Goal: Transaction & Acquisition: Purchase product/service

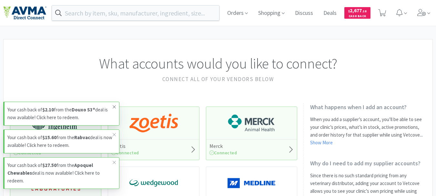
click at [116, 106] on icon at bounding box center [114, 106] width 4 height 5
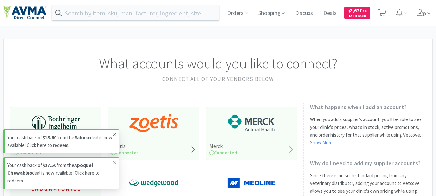
click at [113, 132] on icon at bounding box center [114, 134] width 4 height 5
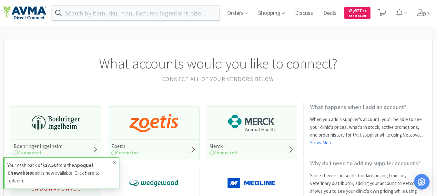
click at [113, 162] on icon at bounding box center [114, 162] width 4 height 5
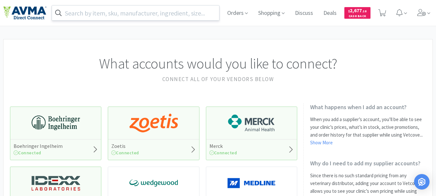
click at [116, 14] on input "text" at bounding box center [135, 12] width 167 height 15
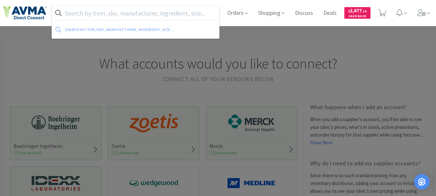
paste input "046974"
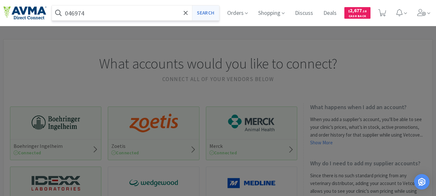
click at [203, 14] on button "Search" at bounding box center [205, 12] width 27 height 15
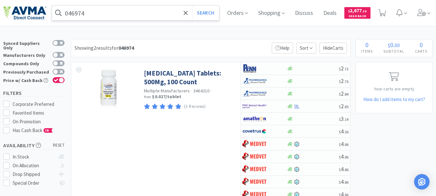
click at [119, 13] on input "046974" at bounding box center [135, 12] width 167 height 15
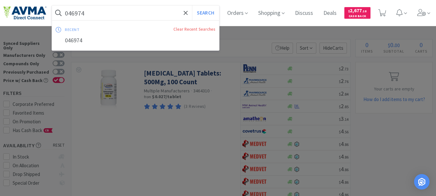
paste input "501075"
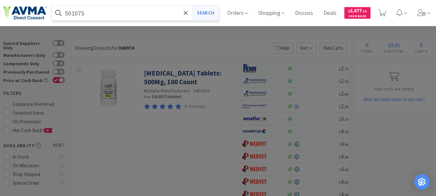
click at [206, 11] on button "Search" at bounding box center [205, 12] width 27 height 15
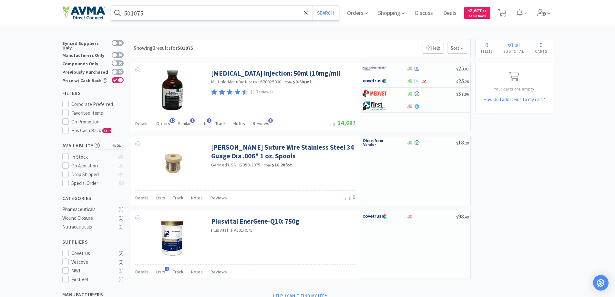
click at [151, 12] on input "501075" at bounding box center [225, 12] width 228 height 15
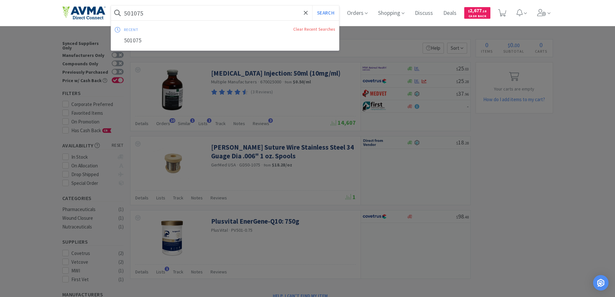
paste input "032296"
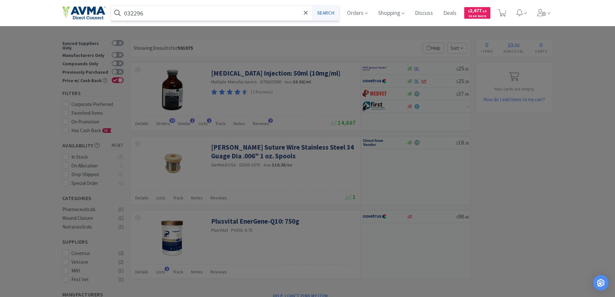
click at [321, 15] on button "Search" at bounding box center [325, 12] width 27 height 15
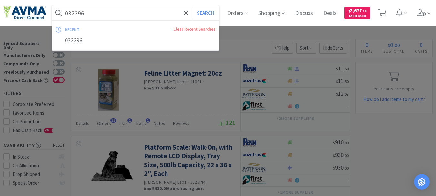
click at [84, 12] on input "032296" at bounding box center [135, 12] width 167 height 15
paste input "CET402"
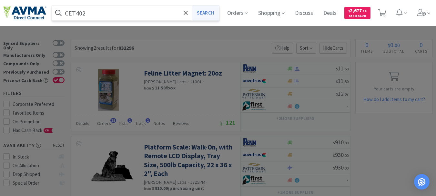
click at [210, 14] on button "Search" at bounding box center [205, 12] width 27 height 15
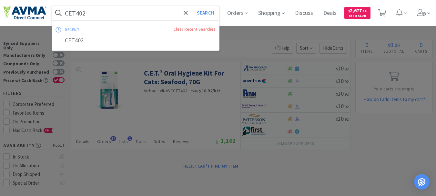
click at [130, 15] on input "CET402" at bounding box center [135, 12] width 167 height 15
paste input "072864"
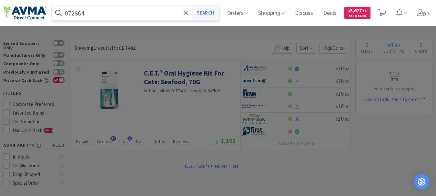
click at [211, 10] on button "Search" at bounding box center [205, 12] width 27 height 15
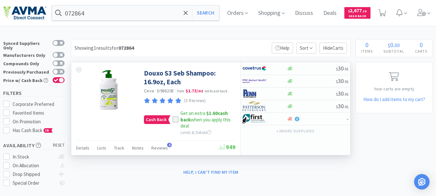
click at [176, 119] on icon at bounding box center [176, 119] width 4 height 3
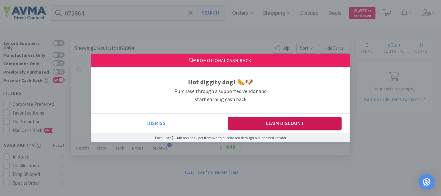
click at [278, 123] on button "Claim Discount" at bounding box center [285, 123] width 114 height 13
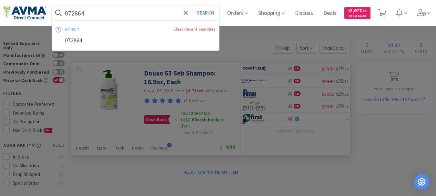
click at [84, 18] on input "072864" at bounding box center [135, 12] width 167 height 15
paste input "11246"
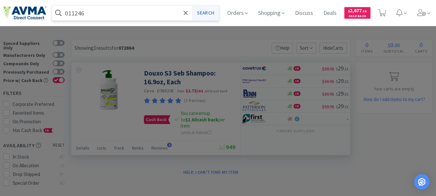
type input "011246"
click at [203, 13] on button "Search" at bounding box center [205, 12] width 27 height 15
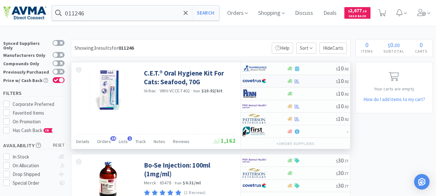
click at [248, 79] on img at bounding box center [254, 81] width 24 height 10
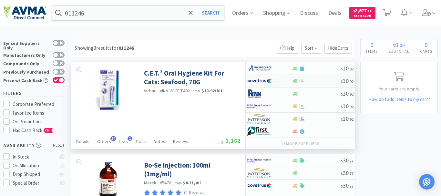
select select "1"
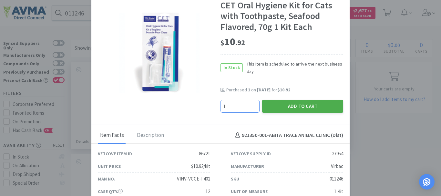
type input "1"
click at [294, 104] on button "Add to Cart" at bounding box center [302, 106] width 81 height 13
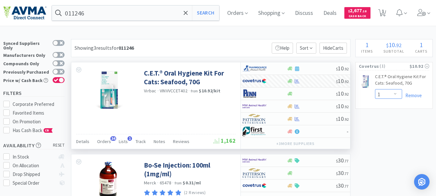
click at [394, 94] on select "Enter Quantity 1 2 3 4 5 6 7 8 9 10 11 12 13 14 15 16 17 18 19 20 Enter Quantity" at bounding box center [388, 94] width 27 height 10
click at [375, 89] on select "Enter Quantity 1 2 3 4 5 6 7 8 9 10 11 12 13 14 15 16 17 18 19 20 Enter Quantity" at bounding box center [388, 94] width 27 height 10
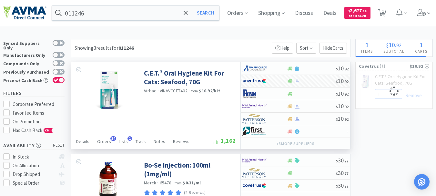
select select "3"
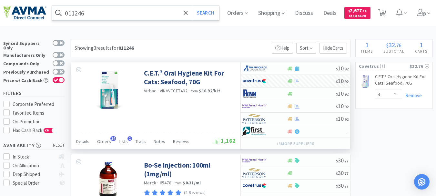
click at [99, 15] on input "011246" at bounding box center [135, 12] width 167 height 15
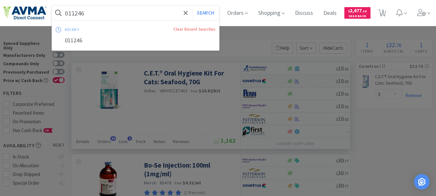
paste input "32548"
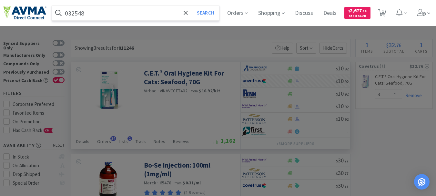
type input "032548"
click at [192, 5] on button "Search" at bounding box center [205, 12] width 27 height 15
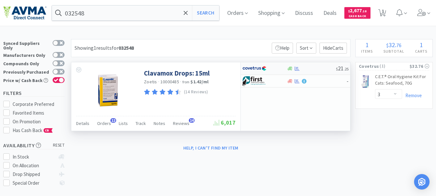
click at [255, 68] on img at bounding box center [254, 69] width 24 height 10
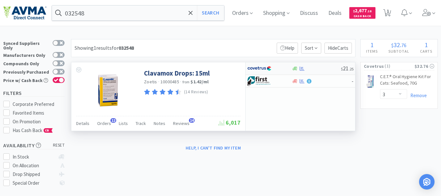
select select "1"
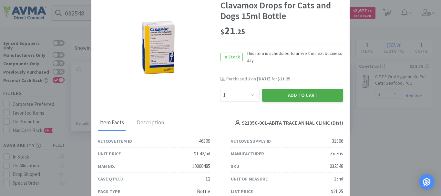
click at [288, 93] on button "Add to Cart" at bounding box center [302, 95] width 81 height 13
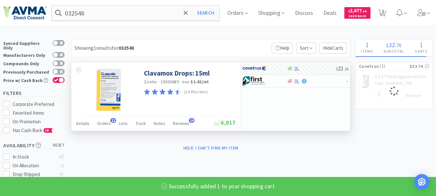
select select "1"
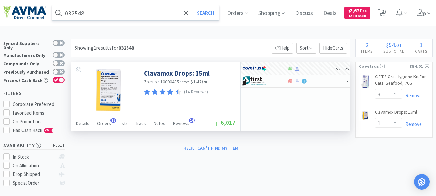
click at [73, 13] on input "032548" at bounding box center [135, 12] width 167 height 15
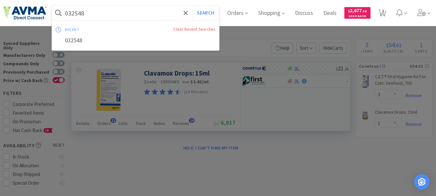
paste input "49143"
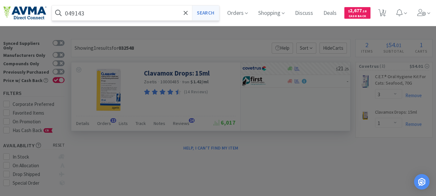
type input "049143"
click at [206, 11] on button "Search" at bounding box center [205, 12] width 27 height 15
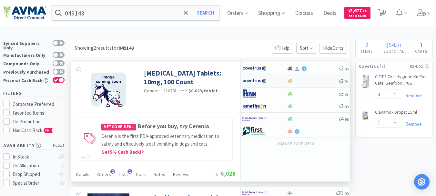
click at [258, 80] on img at bounding box center [254, 81] width 24 height 10
select select "1"
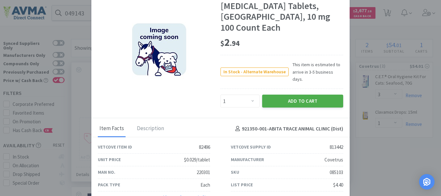
click at [296, 95] on button "Add to Cart" at bounding box center [302, 101] width 81 height 13
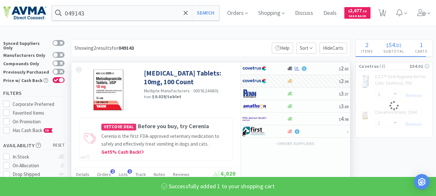
select select "1"
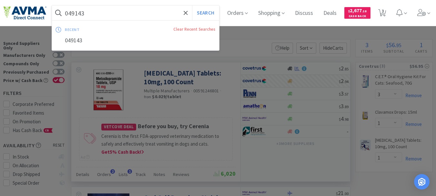
click at [86, 12] on input "049143" at bounding box center [135, 12] width 167 height 15
paste input "32296"
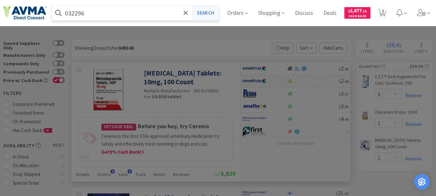
type input "032296"
click at [213, 12] on button "Search" at bounding box center [205, 12] width 27 height 15
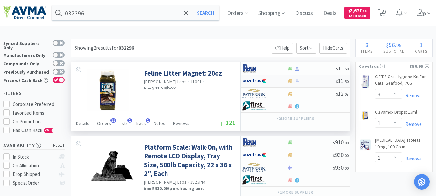
click at [255, 79] on img at bounding box center [254, 81] width 24 height 10
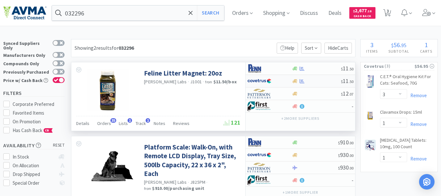
select select "1"
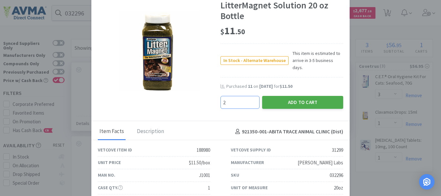
type input "2"
click at [295, 96] on button "Add to Cart" at bounding box center [302, 102] width 81 height 13
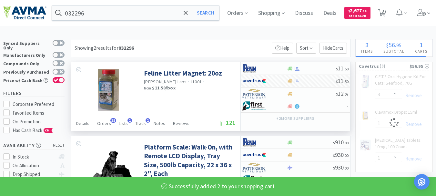
select select "2"
select select "1"
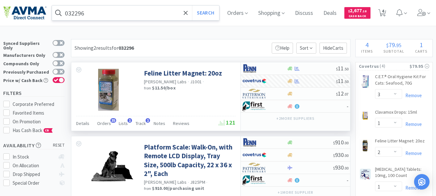
click at [93, 14] on input "032296" at bounding box center [135, 12] width 167 height 15
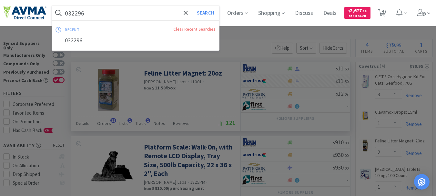
paste input "21164"
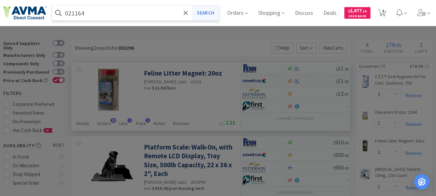
type input "021164"
click at [210, 11] on button "Search" at bounding box center [205, 12] width 27 height 15
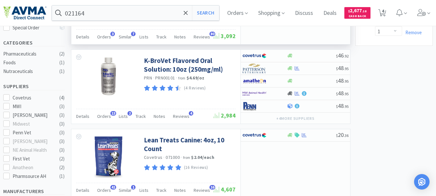
scroll to position [161, 0]
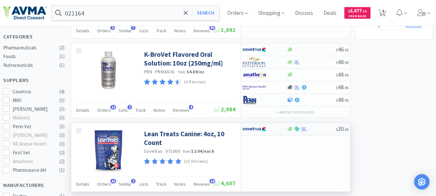
click at [254, 124] on img at bounding box center [254, 129] width 24 height 10
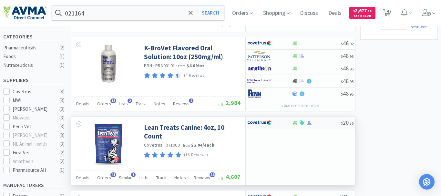
select select "1"
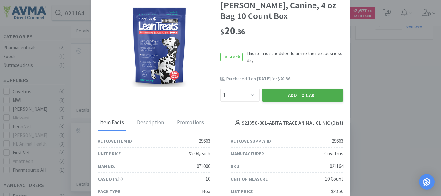
click at [291, 98] on button "Add to Cart" at bounding box center [302, 95] width 81 height 13
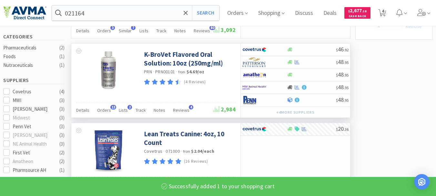
select select "1"
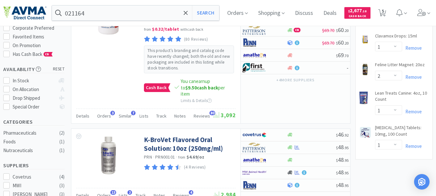
scroll to position [65, 0]
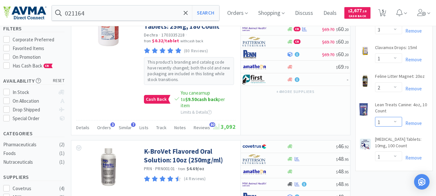
click at [396, 122] on select "Enter Quantity 1 2 3 4 5 6 7 8 9 10 11 12 13 14 15 16 17 18 19 20 Enter Quantity" at bounding box center [388, 122] width 27 height 10
click at [375, 117] on select "Enter Quantity 1 2 3 4 5 6 7 8 9 10 11 12 13 14 15 16 17 18 19 20 Enter Quantity" at bounding box center [388, 122] width 27 height 10
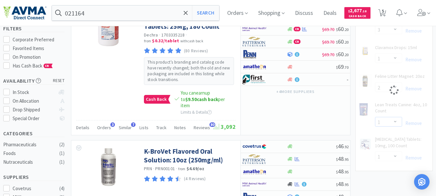
select select "3"
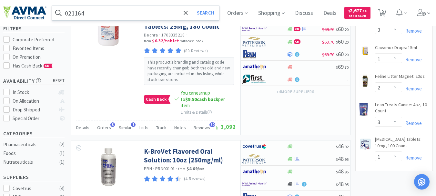
click at [117, 14] on input "021164" at bounding box center [135, 12] width 167 height 15
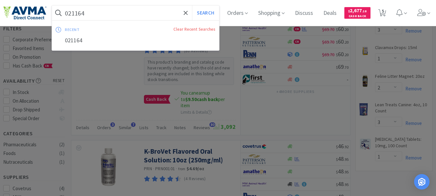
paste input "71021"
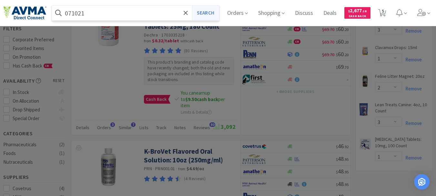
type input "071021"
click at [206, 12] on button "Search" at bounding box center [205, 12] width 27 height 15
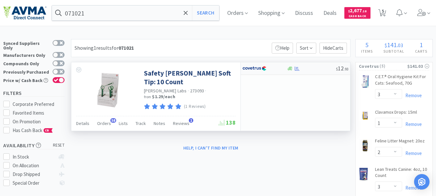
click at [257, 68] on img at bounding box center [254, 69] width 24 height 10
select select "1"
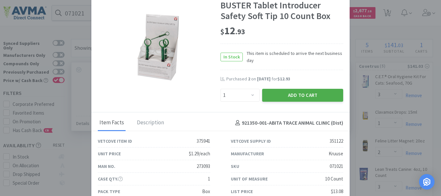
click at [291, 94] on button "Add to Cart" at bounding box center [302, 95] width 81 height 13
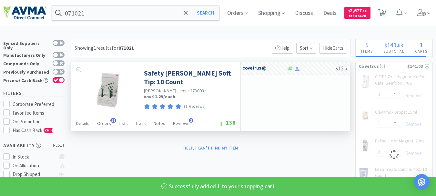
select select "1"
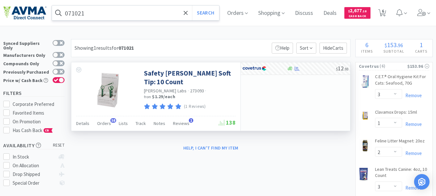
click at [93, 15] on input "071021" at bounding box center [135, 12] width 167 height 15
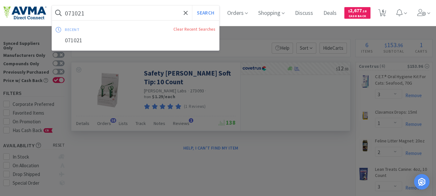
paste input "50557"
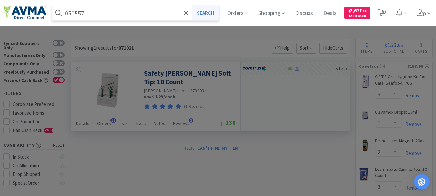
type input "050557"
click at [215, 13] on button "Search" at bounding box center [205, 12] width 27 height 15
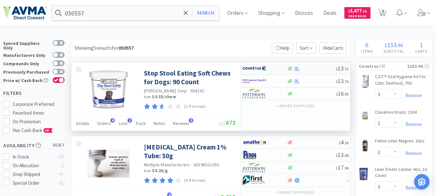
click at [253, 69] on img at bounding box center [254, 69] width 24 height 10
select select "1"
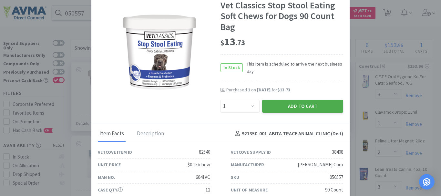
click at [279, 105] on button "Add to Cart" at bounding box center [302, 106] width 81 height 13
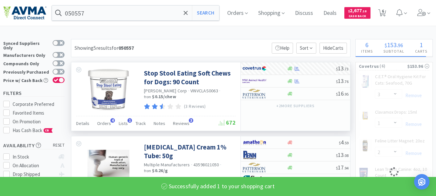
select select "1"
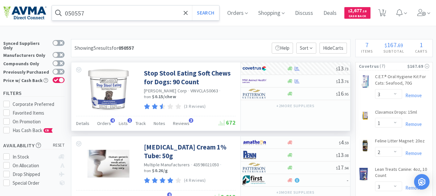
click at [75, 15] on input "050557" at bounding box center [135, 12] width 167 height 15
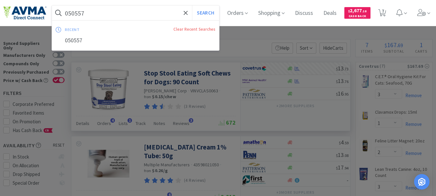
paste input "03800"
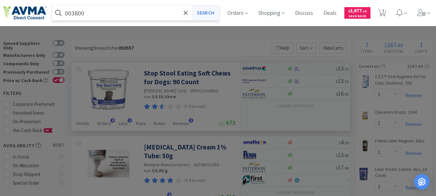
type input "003800"
click at [216, 10] on button "Search" at bounding box center [205, 12] width 27 height 15
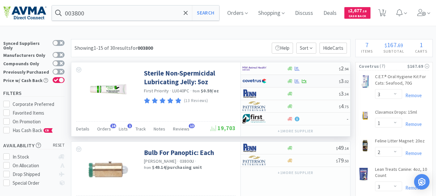
click at [257, 82] on img at bounding box center [254, 81] width 24 height 10
select select "1"
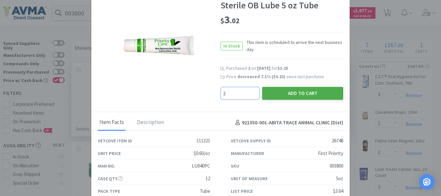
type input "2"
click at [287, 90] on button "Add to Cart" at bounding box center [302, 93] width 81 height 13
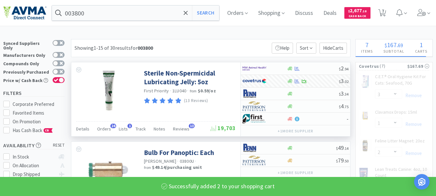
select select "2"
select select "1"
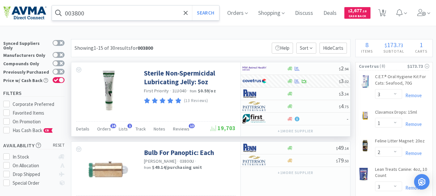
click at [79, 16] on input "003800" at bounding box center [135, 12] width 167 height 15
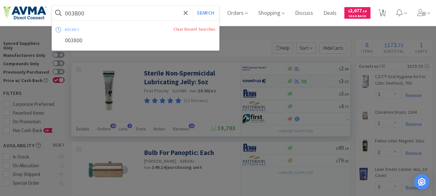
paste input "72864"
type input "072864"
click at [211, 11] on button "Search" at bounding box center [205, 12] width 27 height 15
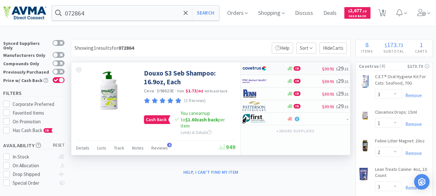
click at [258, 67] on img at bounding box center [254, 69] width 24 height 10
select select "1"
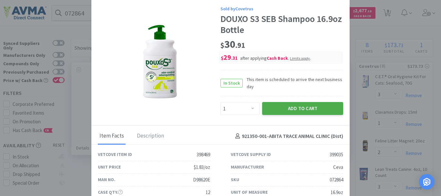
click at [284, 110] on button "Add to Cart" at bounding box center [302, 108] width 81 height 13
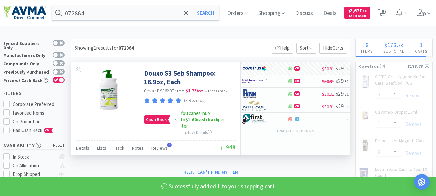
select select "1"
select select "2"
select select "3"
select select "1"
select select "2"
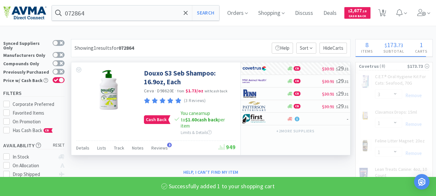
select select "1"
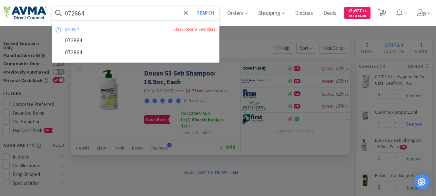
click at [92, 16] on input "072864" at bounding box center [135, 12] width 167 height 15
paste input "725"
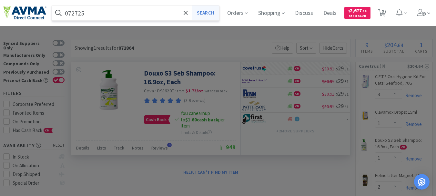
type input "072725"
click at [209, 15] on button "Search" at bounding box center [205, 12] width 27 height 15
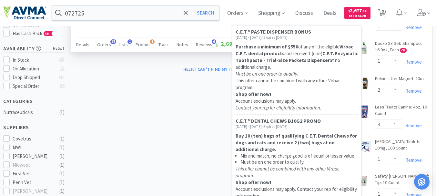
scroll to position [129, 0]
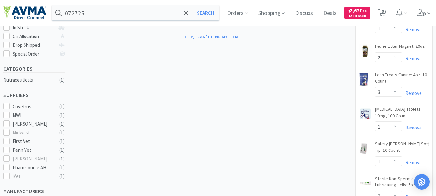
click at [318, 127] on div "× Filter Results Synced Suppliers Only Manufacturers Only Compounds Only Previo…" at bounding box center [218, 100] width 430 height 381
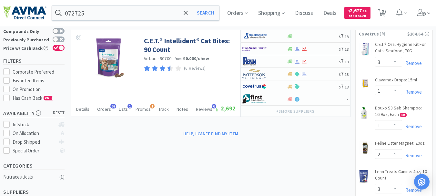
scroll to position [0, 0]
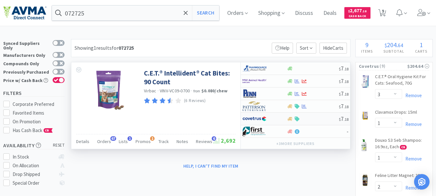
click at [258, 118] on img at bounding box center [254, 119] width 24 height 10
select select "1"
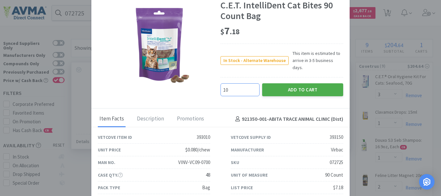
type input "10"
click at [312, 83] on button "Add to Cart" at bounding box center [302, 89] width 81 height 13
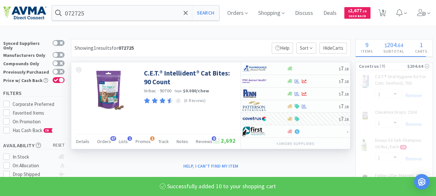
select select "10"
select select "3"
select select "1"
select select "2"
select select "3"
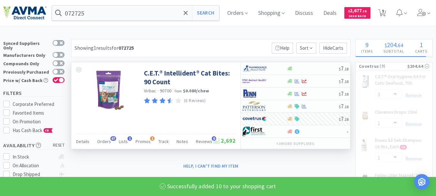
select select "1"
select select "2"
select select "1"
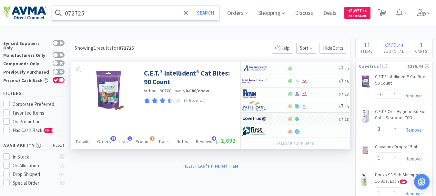
click at [108, 12] on input "072725" at bounding box center [135, 12] width 167 height 15
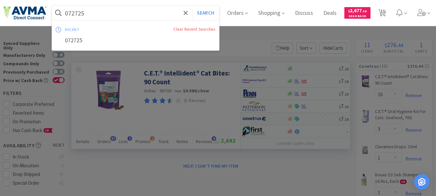
paste input "80531"
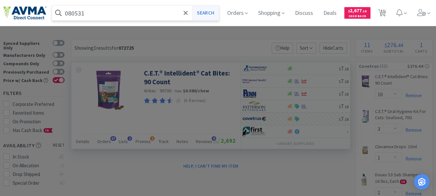
type input "080531"
click at [205, 11] on button "Search" at bounding box center [205, 12] width 27 height 15
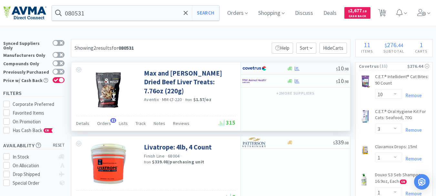
click at [255, 67] on img at bounding box center [254, 69] width 24 height 10
select select "1"
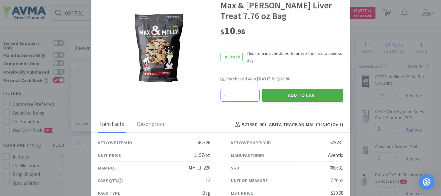
type input "2"
click at [288, 95] on button "Add to Cart" at bounding box center [302, 95] width 81 height 13
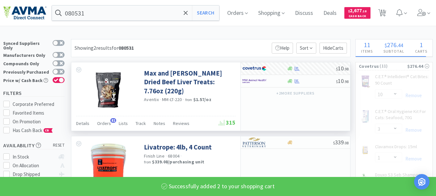
select select "2"
select select "1"
select select "2"
select select "1"
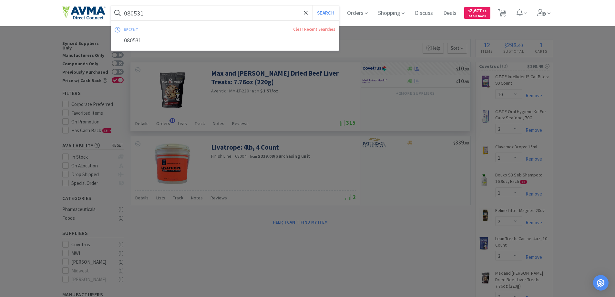
click at [175, 15] on input "080531" at bounding box center [225, 12] width 228 height 15
paste input "10745"
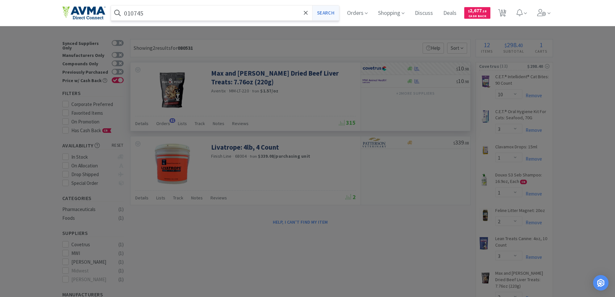
click at [324, 15] on button "Search" at bounding box center [325, 12] width 27 height 15
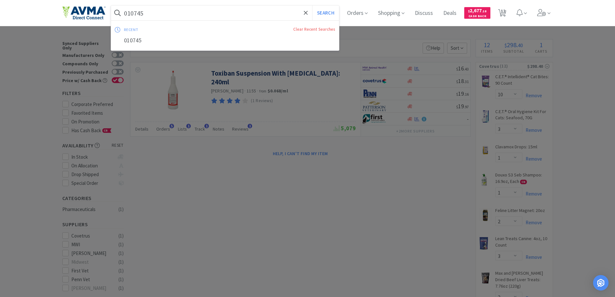
click at [153, 14] on input "010745" at bounding box center [225, 12] width 228 height 15
paste input "50107"
click at [332, 10] on button "Search" at bounding box center [325, 12] width 27 height 15
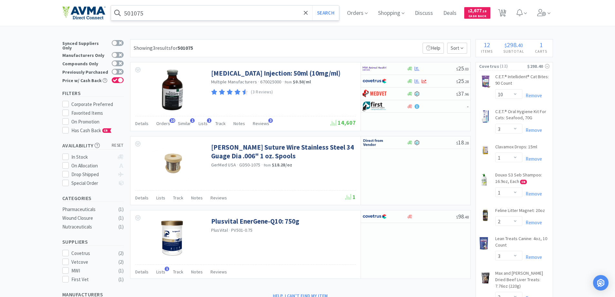
click at [153, 14] on input "501075" at bounding box center [225, 12] width 228 height 15
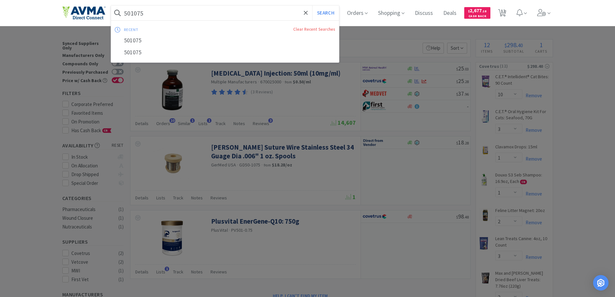
paste input "035862"
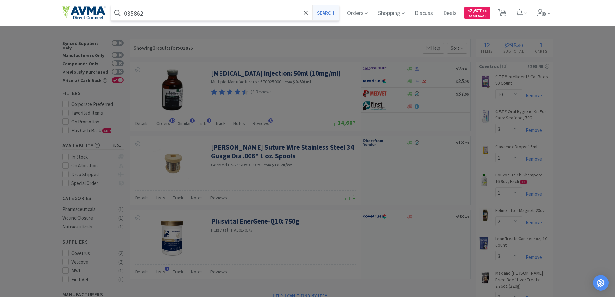
click at [332, 15] on button "Search" at bounding box center [325, 12] width 27 height 15
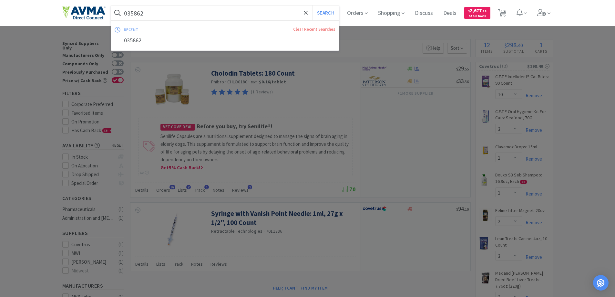
click at [143, 12] on input "035862" at bounding box center [225, 12] width 228 height 15
paste input "03976"
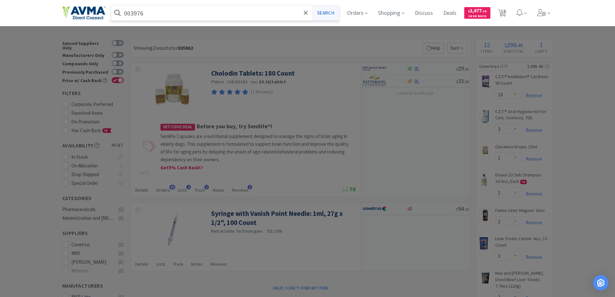
click at [329, 12] on button "Search" at bounding box center [325, 12] width 27 height 15
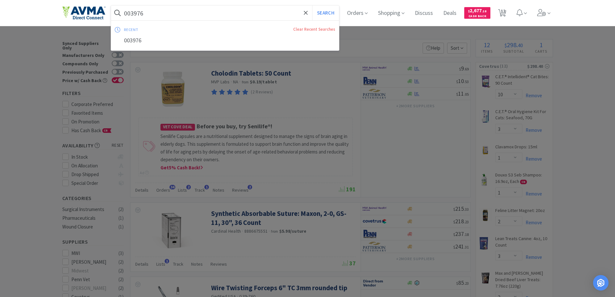
click at [137, 13] on input "003976" at bounding box center [225, 12] width 228 height 15
paste input "46974"
type input "046974"
click at [329, 13] on button "Search" at bounding box center [325, 12] width 27 height 15
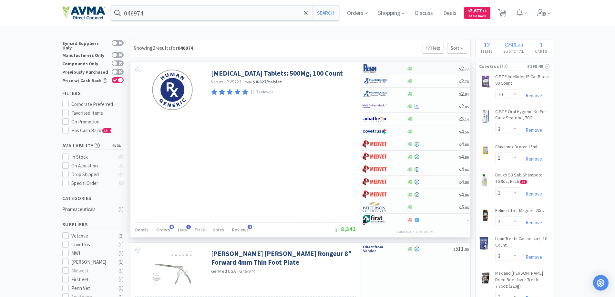
click at [367, 68] on img at bounding box center [374, 69] width 24 height 10
select select "1"
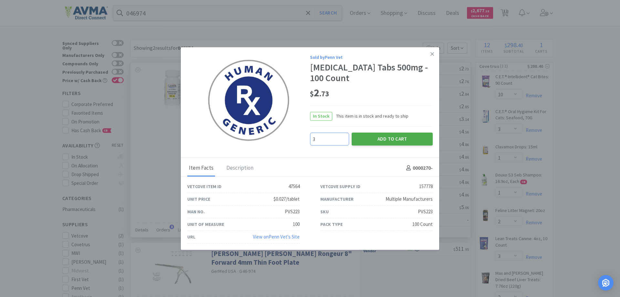
type input "3"
click at [374, 139] on button "Add to Cart" at bounding box center [391, 138] width 81 height 13
select select "3"
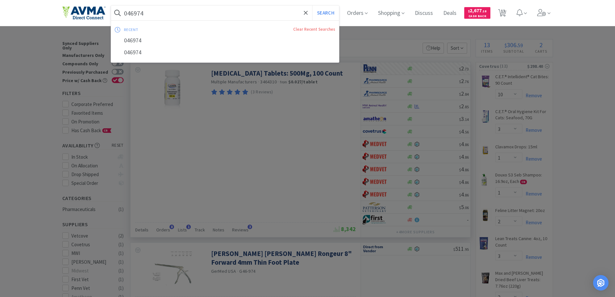
click at [161, 18] on input "046974" at bounding box center [225, 12] width 228 height 15
click at [329, 9] on button "Search" at bounding box center [325, 12] width 27 height 15
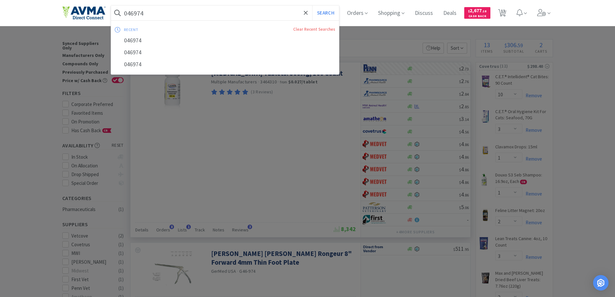
click at [128, 14] on input "046974" at bounding box center [225, 12] width 228 height 15
paste input "50123"
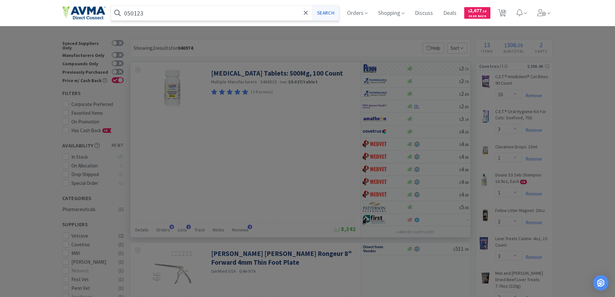
click at [331, 11] on button "Search" at bounding box center [325, 12] width 27 height 15
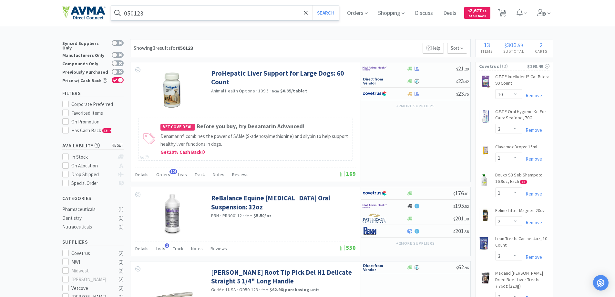
click at [143, 14] on input "050123" at bounding box center [225, 12] width 228 height 15
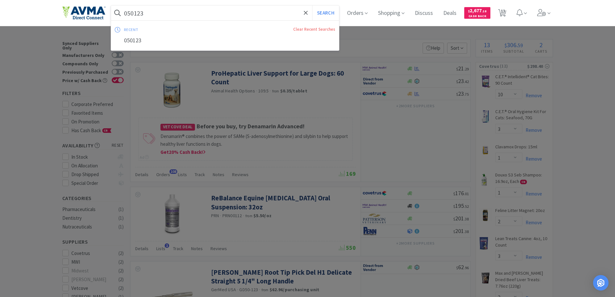
paste input "15751"
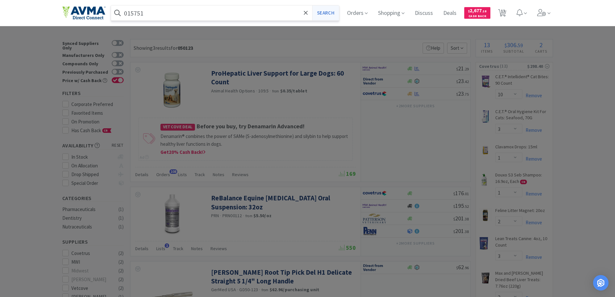
click at [320, 15] on button "Search" at bounding box center [325, 12] width 27 height 15
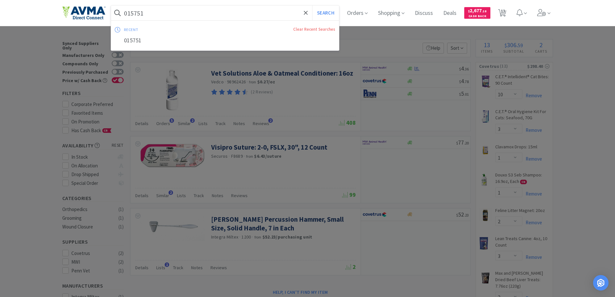
click at [134, 13] on input "015751" at bounding box center [225, 12] width 228 height 15
paste input "07745"
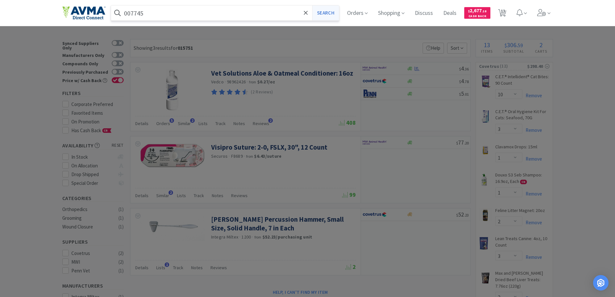
click at [330, 14] on button "Search" at bounding box center [325, 12] width 27 height 15
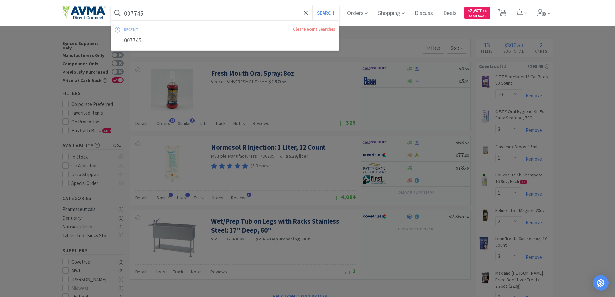
click at [147, 16] on input "007745" at bounding box center [225, 12] width 228 height 15
paste input "65366"
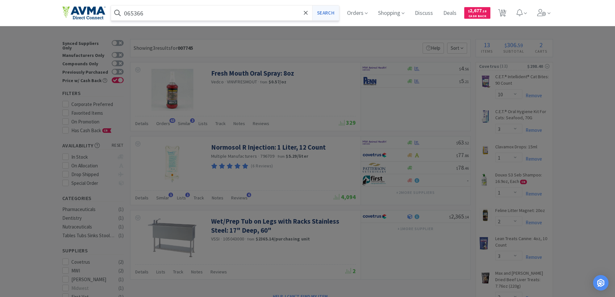
click at [327, 14] on button "Search" at bounding box center [325, 12] width 27 height 15
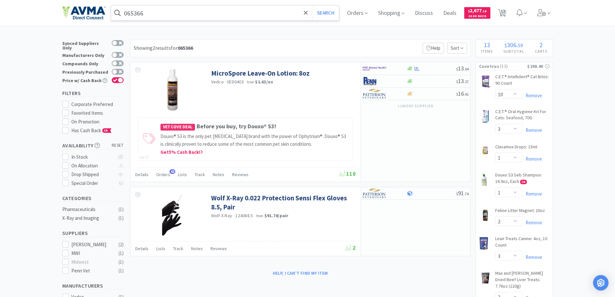
click at [173, 12] on input "065366" at bounding box center [225, 12] width 228 height 15
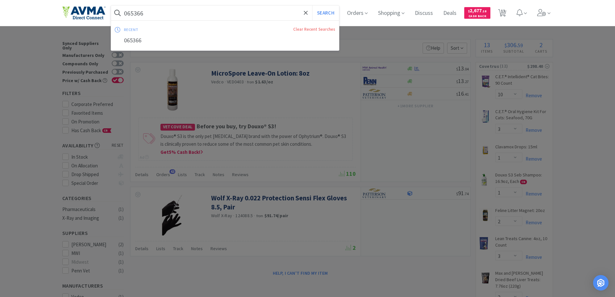
paste input "501075"
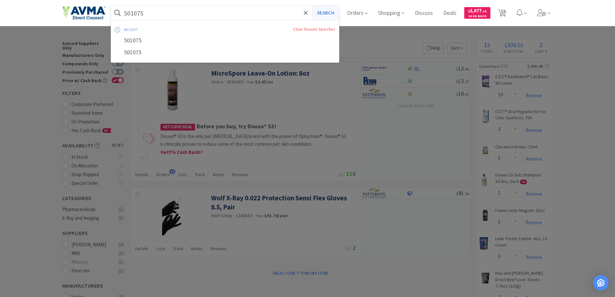
type input "501075"
click at [325, 13] on button "Search" at bounding box center [325, 12] width 27 height 15
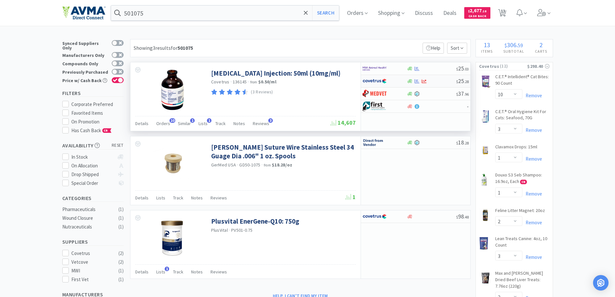
click at [376, 78] on img at bounding box center [374, 81] width 24 height 10
select select "1"
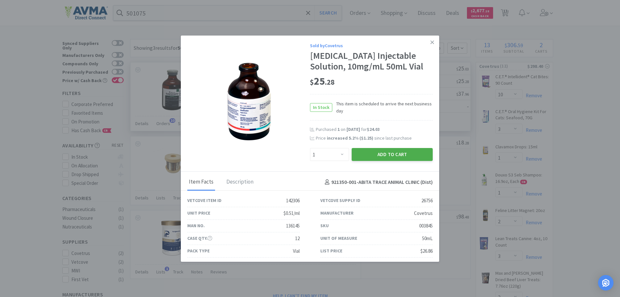
click at [366, 154] on button "Add to Cart" at bounding box center [391, 154] width 81 height 13
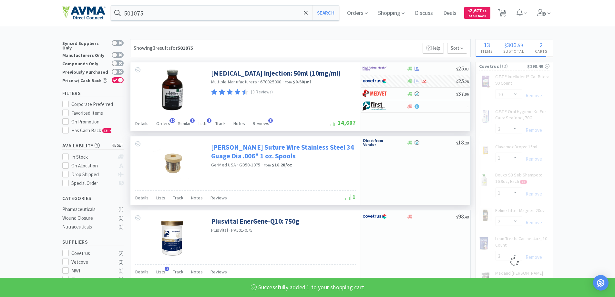
select select "1"
select select "10"
select select "3"
select select "1"
select select "2"
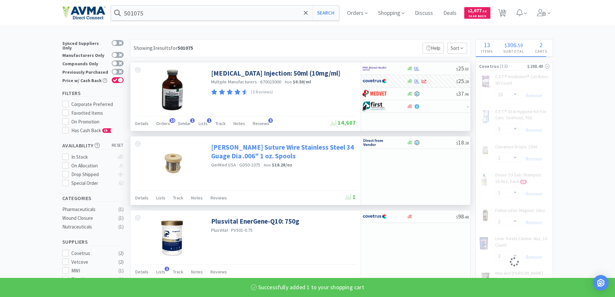
select select "3"
select select "2"
select select "1"
select select "2"
select select "1"
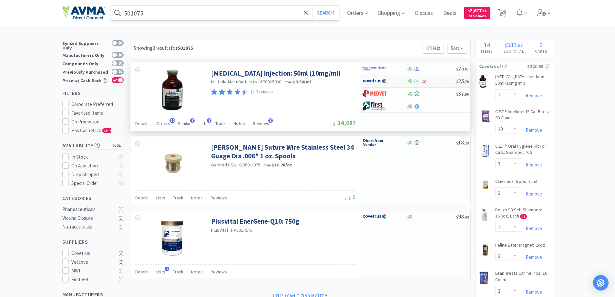
click at [163, 16] on input "501075" at bounding box center [225, 12] width 228 height 15
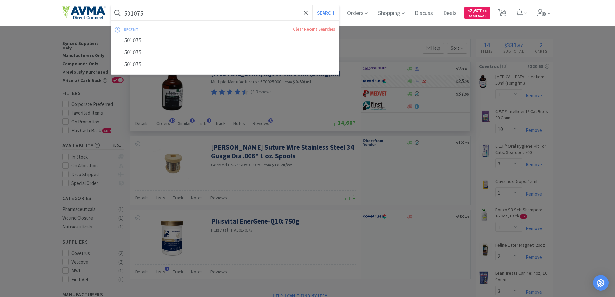
paste input "RSC23221"
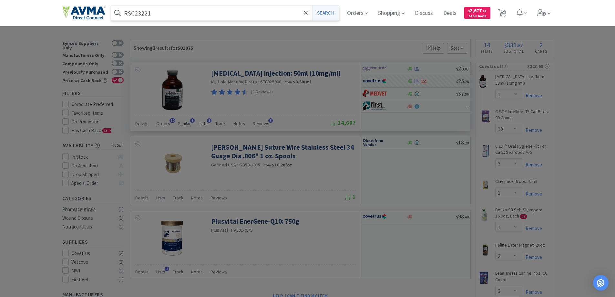
type input "RSC23221"
click at [321, 13] on button "Search" at bounding box center [325, 12] width 27 height 15
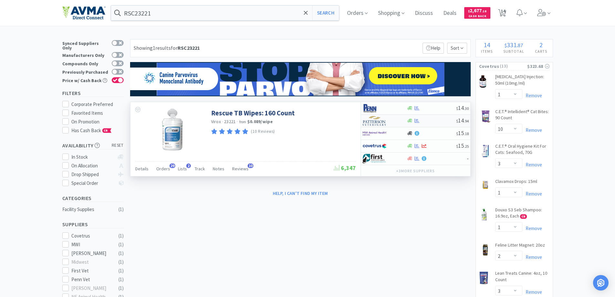
click at [387, 115] on div at bounding box center [379, 120] width 35 height 11
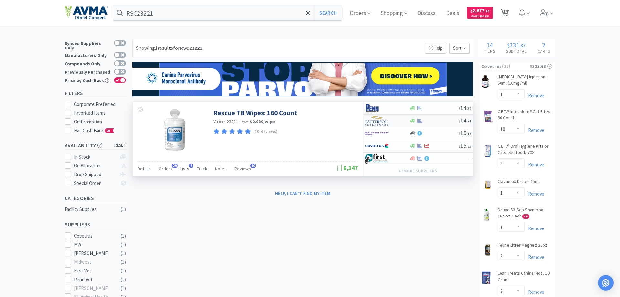
select select "1"
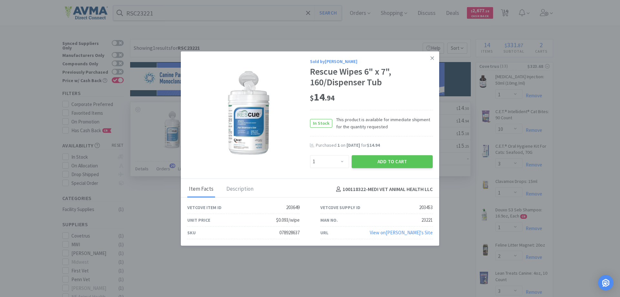
click at [371, 112] on div "In Stock This product is available for immediate shipment for the quantity requ…" at bounding box center [371, 123] width 123 height 27
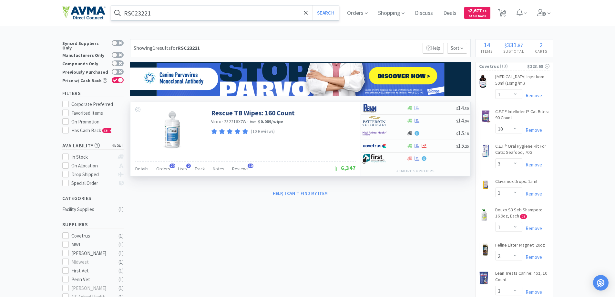
click at [178, 10] on input "RSC23221" at bounding box center [225, 12] width 228 height 15
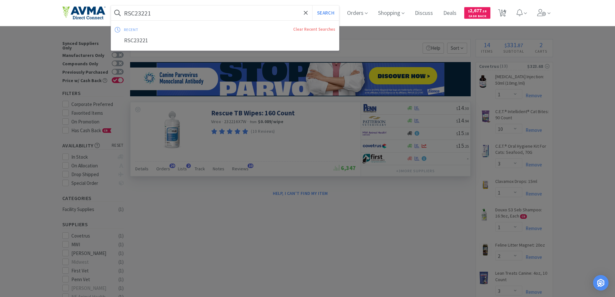
paste input "046974"
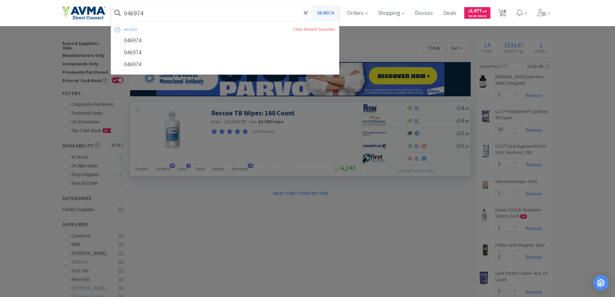
type input "046974"
click at [328, 11] on button "Search" at bounding box center [325, 12] width 27 height 15
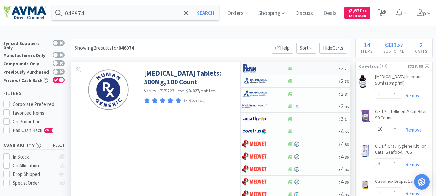
click at [244, 68] on img at bounding box center [254, 69] width 24 height 10
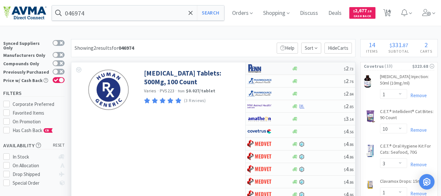
select select "1"
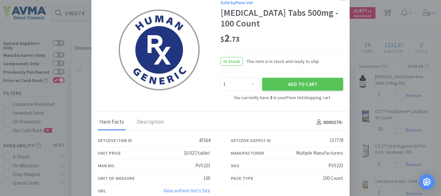
click at [336, 163] on div "PVS223" at bounding box center [335, 166] width 15 height 8
copy div "PVS223"
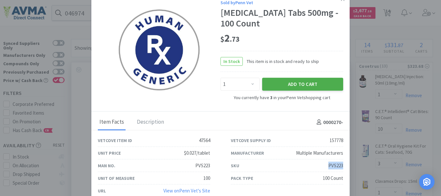
click at [309, 80] on button "Add to Cart" at bounding box center [302, 83] width 81 height 13
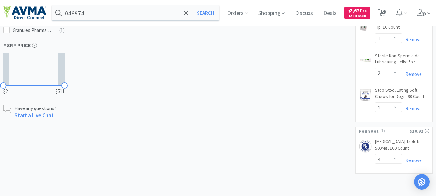
scroll to position [364, 0]
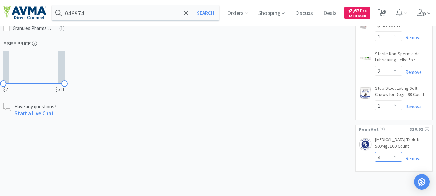
click at [395, 158] on select "Enter Quantity 1 2 3 4 5 6 7 8 9 10 11 12 13 14 15 16 17 18 19 20 Enter Quantity" at bounding box center [388, 157] width 27 height 10
click at [375, 152] on select "Enter Quantity 1 2 3 4 5 6 7 8 9 10 11 12 13 14 15 16 17 18 19 20 Enter Quantity" at bounding box center [388, 157] width 27 height 10
select select "3"
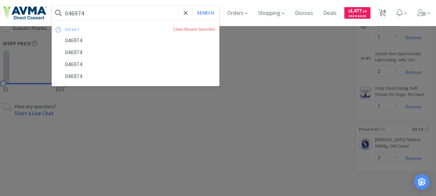
click at [82, 11] on input "046974" at bounding box center [135, 12] width 167 height 15
paste input "PVS54"
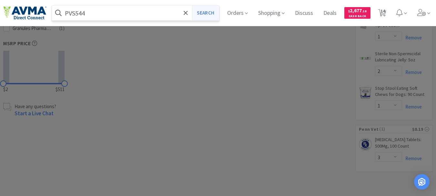
type input "PVS544"
click at [214, 13] on button "Search" at bounding box center [205, 12] width 27 height 15
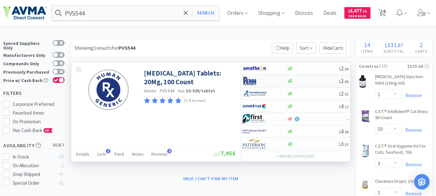
click at [250, 79] on img at bounding box center [254, 81] width 24 height 10
select select "1"
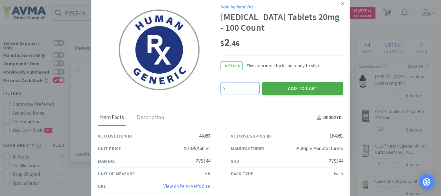
type input "3"
click at [287, 88] on button "Add to Cart" at bounding box center [302, 88] width 81 height 13
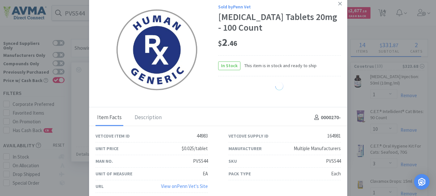
select select "3"
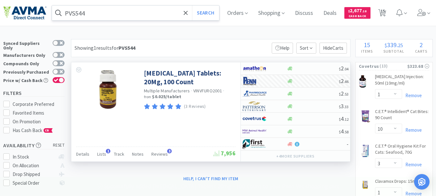
click at [84, 15] on input "PVS544" at bounding box center [135, 12] width 167 height 15
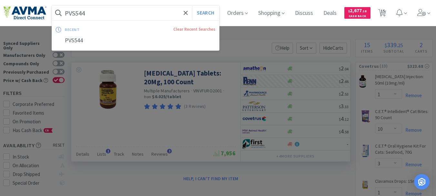
paste input "VED0055"
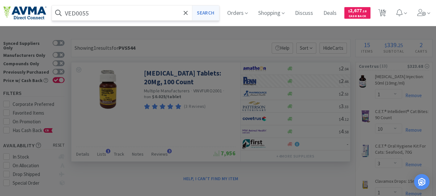
type input "VED0055"
click at [207, 12] on button "Search" at bounding box center [205, 12] width 27 height 15
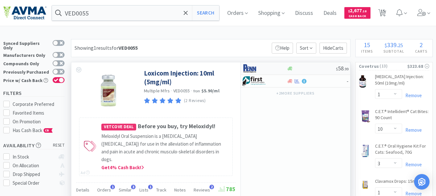
click at [252, 69] on img at bounding box center [254, 69] width 24 height 10
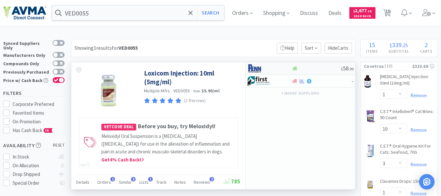
select select "1"
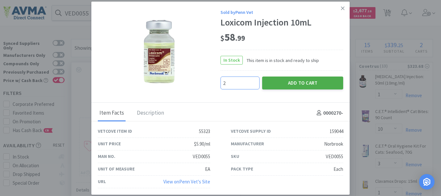
type input "2"
click at [281, 83] on button "Add to Cart" at bounding box center [302, 82] width 81 height 13
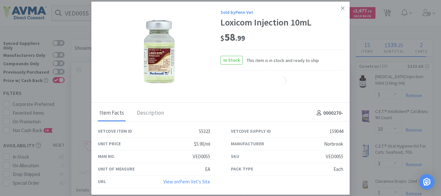
select select "2"
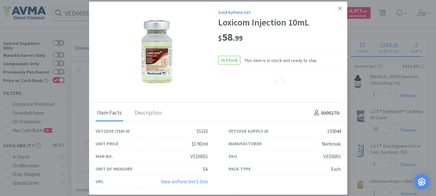
select select "3"
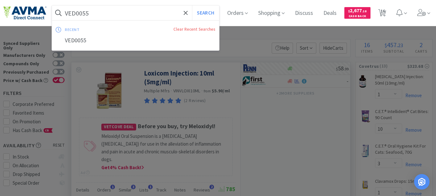
click at [76, 16] on input "VED0055" at bounding box center [135, 12] width 167 height 15
paste input "1081"
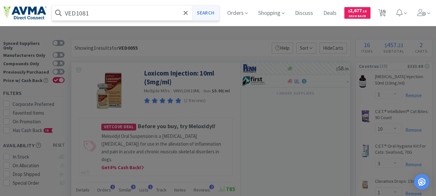
type input "VED1081"
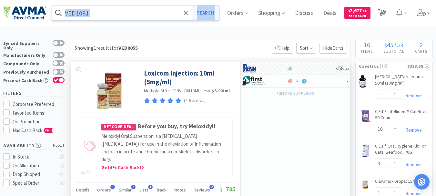
drag, startPoint x: 203, startPoint y: 20, endPoint x: 222, endPoint y: 6, distance: 23.5
click at [222, 6] on div "VED1081 Search Orders Shopping Discuss Discuss Deals Deals $ 2,677 . 18 Cash Ba…" at bounding box center [218, 13] width 430 height 26
click at [212, 10] on button "Search" at bounding box center [205, 12] width 27 height 15
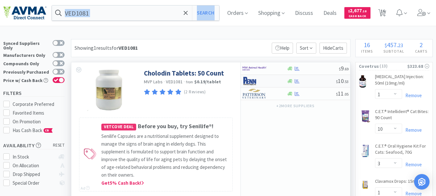
click at [253, 83] on img at bounding box center [254, 81] width 24 height 10
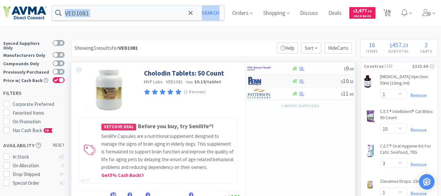
select select "1"
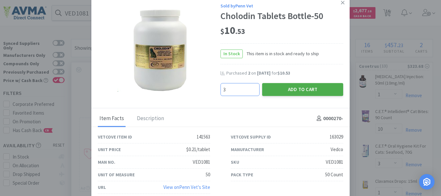
type input "3"
click at [291, 87] on button "Add to Cart" at bounding box center [302, 89] width 81 height 13
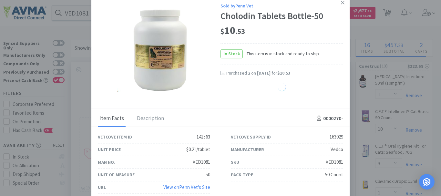
select select "3"
select select "2"
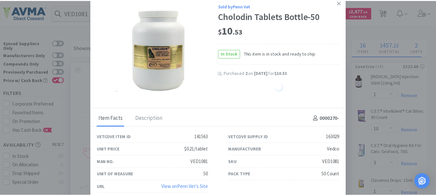
select select "3"
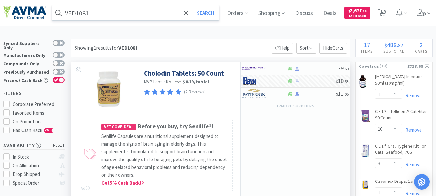
click at [77, 12] on input "VED1081" at bounding box center [135, 12] width 167 height 15
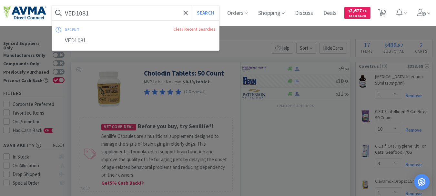
paste input "JORJ100"
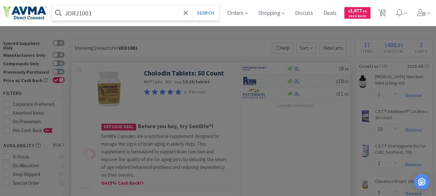
type input "JORJ1001"
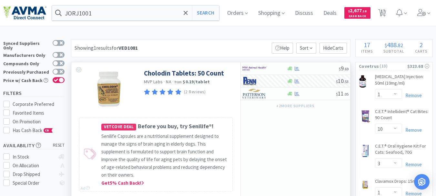
drag, startPoint x: 172, startPoint y: 35, endPoint x: 208, endPoint y: 24, distance: 37.6
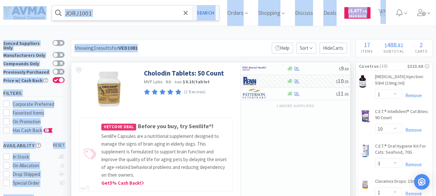
click at [210, 11] on button "Search" at bounding box center [205, 12] width 27 height 15
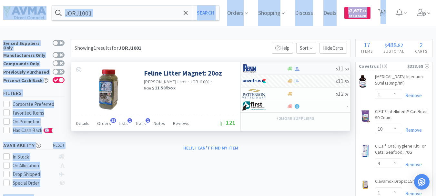
click at [249, 68] on img at bounding box center [254, 69] width 24 height 10
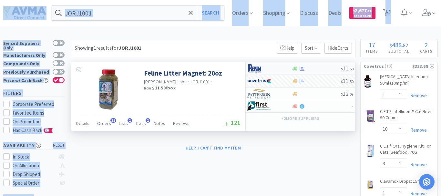
select select "1"
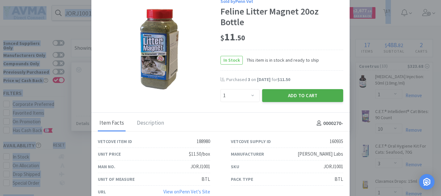
click at [310, 91] on button "Add to Cart" at bounding box center [302, 95] width 81 height 13
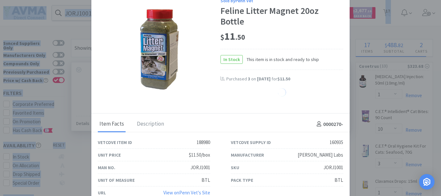
select select "1"
select select "3"
select select "2"
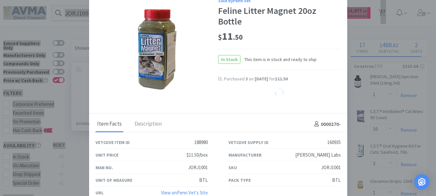
select select "3"
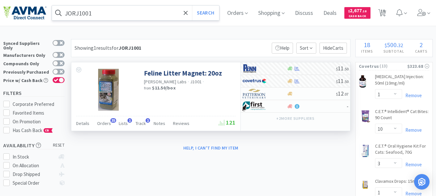
click at [126, 13] on input "JORJ1001" at bounding box center [135, 12] width 167 height 15
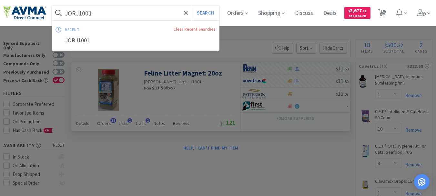
paste input "PVS223"
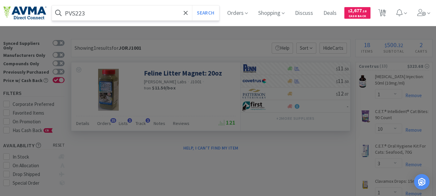
drag, startPoint x: 127, startPoint y: 11, endPoint x: 141, endPoint y: 38, distance: 31.0
click at [137, 26] on div "PVS223 Search Orders Shopping Discuss Discuss Deals Deals $ 2,677 . 18 Cash Bac…" at bounding box center [218, 13] width 436 height 26
type input "PVS223"
click at [206, 13] on button "Search" at bounding box center [205, 12] width 27 height 15
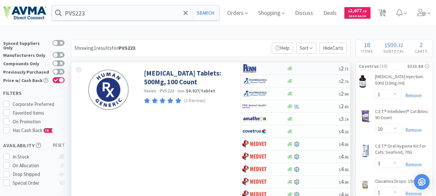
click at [252, 67] on img at bounding box center [254, 69] width 24 height 10
select select "1"
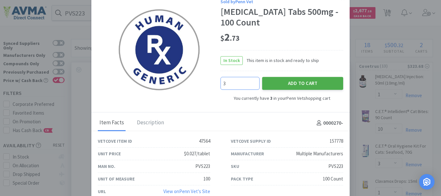
type input "3"
click at [293, 79] on button "Add to Cart" at bounding box center [302, 83] width 81 height 13
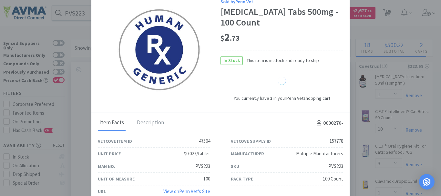
select select "6"
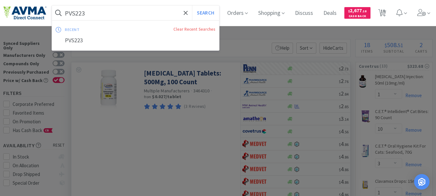
click at [79, 15] on input "PVS223" at bounding box center [135, 12] width 167 height 15
paste input "1386"
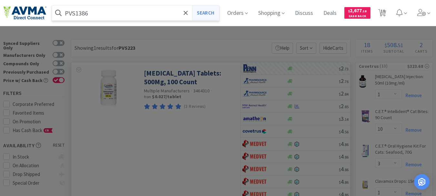
type input "PVS1386"
click at [209, 14] on button "Search" at bounding box center [205, 12] width 27 height 15
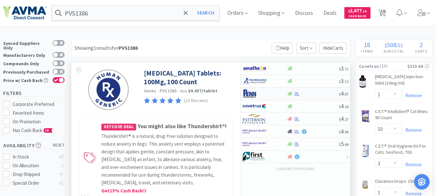
click at [252, 96] on img at bounding box center [254, 94] width 24 height 10
select select "1"
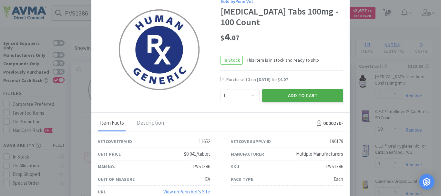
click at [303, 95] on button "Add to Cart" at bounding box center [302, 95] width 81 height 13
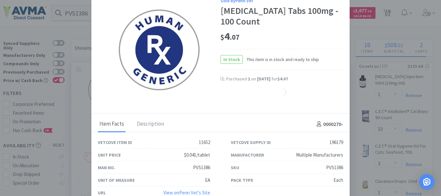
select select "1"
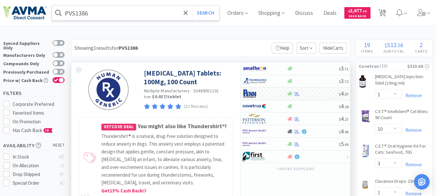
click at [91, 16] on input "PVS1386" at bounding box center [135, 12] width 167 height 15
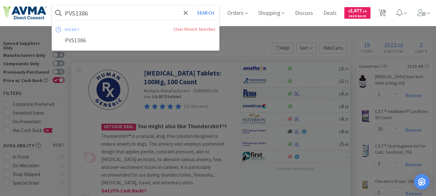
paste input "00546"
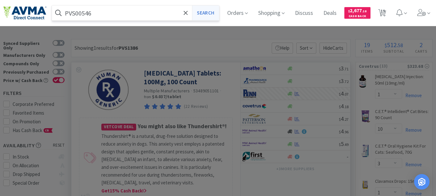
drag, startPoint x: 181, startPoint y: 18, endPoint x: 209, endPoint y: 17, distance: 28.4
click at [200, 16] on form "PVS00546 Search" at bounding box center [135, 12] width 167 height 15
type input "PVS00546"
click at [210, 14] on button "Search" at bounding box center [205, 12] width 27 height 15
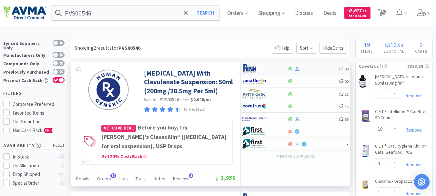
click at [251, 68] on img at bounding box center [254, 69] width 24 height 10
select select "1"
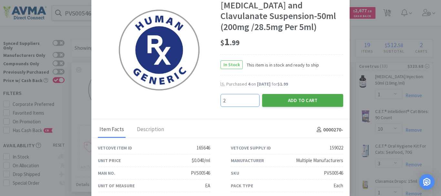
type input "2"
click at [295, 98] on button "Add to Cart" at bounding box center [302, 100] width 81 height 13
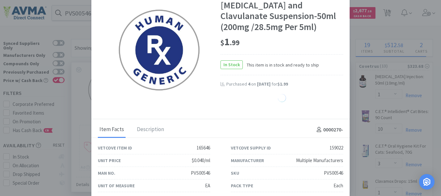
select select "2"
select select "3"
select select "1"
select select "3"
select select "2"
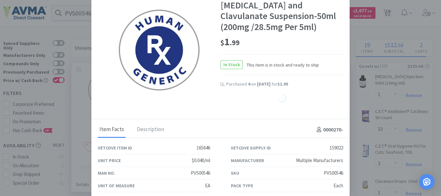
select select "6"
select select "1"
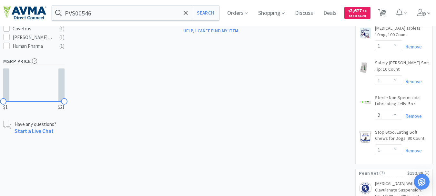
scroll to position [308, 0]
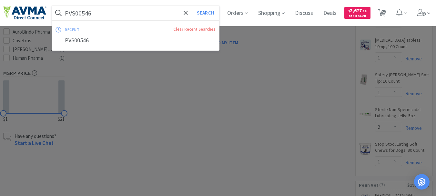
click at [127, 14] on input "PVS00546" at bounding box center [135, 12] width 167 height 15
drag, startPoint x: 167, startPoint y: 14, endPoint x: 208, endPoint y: 14, distance: 40.0
click at [200, 14] on form "PVS00546 Search" at bounding box center [135, 12] width 167 height 15
click at [208, 13] on button "Search" at bounding box center [205, 12] width 27 height 15
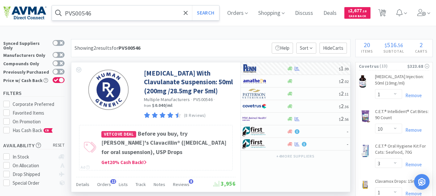
click at [87, 16] on input "PVS00546" at bounding box center [135, 12] width 167 height 15
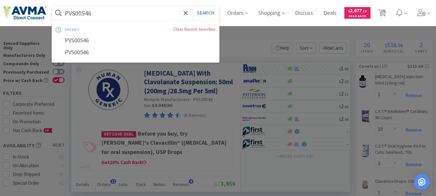
paste input "RSC23221"
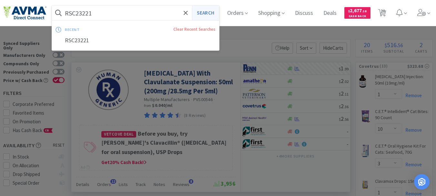
type input "RSC23221"
click at [217, 12] on button "Search" at bounding box center [205, 12] width 27 height 15
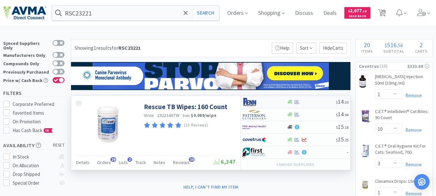
click at [248, 103] on img at bounding box center [254, 102] width 24 height 10
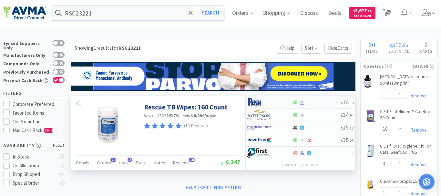
select select "1"
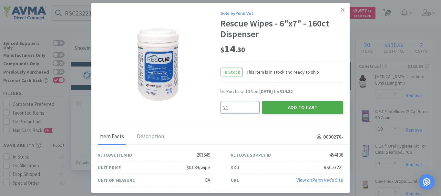
type input "21"
click at [303, 108] on button "Add to Cart" at bounding box center [302, 107] width 81 height 13
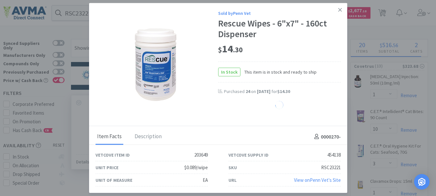
select select "21"
select select "1"
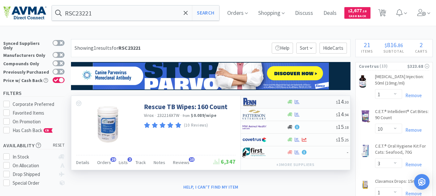
click at [253, 104] on img at bounding box center [254, 102] width 24 height 10
select select "1"
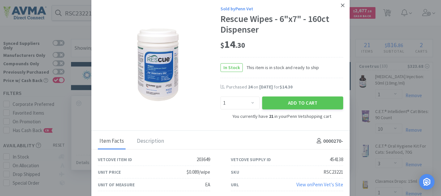
click at [343, 4] on icon at bounding box center [343, 5] width 4 height 6
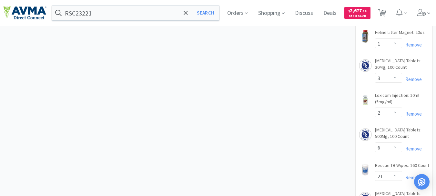
scroll to position [563, 0]
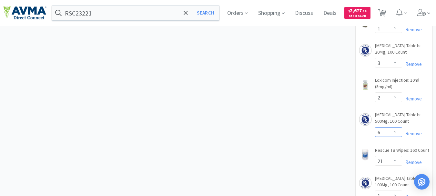
click at [397, 127] on select "Enter Quantity 1 2 3 4 5 6 7 8 9 10 11 12 13 14 15 16 17 18 19 20 Enter Quantity" at bounding box center [388, 132] width 27 height 10
click at [375, 127] on select "Enter Quantity 1 2 3 4 5 6 7 8 9 10 11 12 13 14 15 16 17 18 19 20 Enter Quantity" at bounding box center [388, 132] width 27 height 10
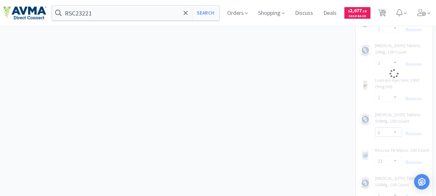
select select "3"
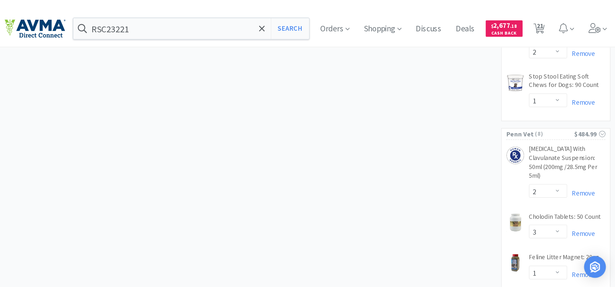
scroll to position [402, 0]
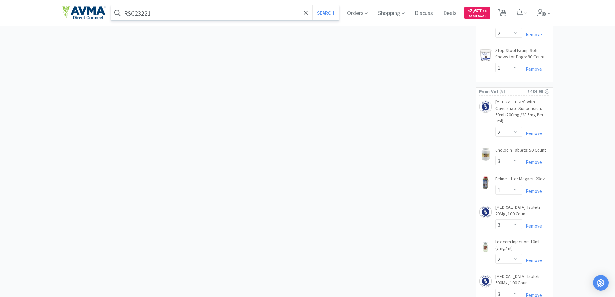
click at [203, 9] on input "RSC23221" at bounding box center [225, 12] width 228 height 15
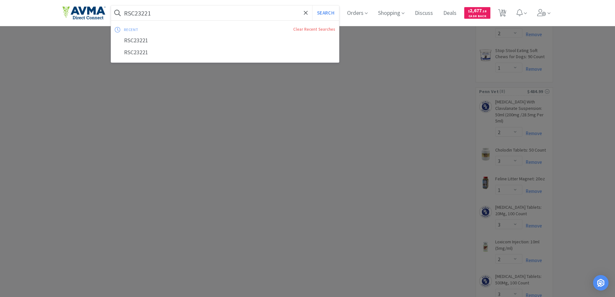
paste input "078013316"
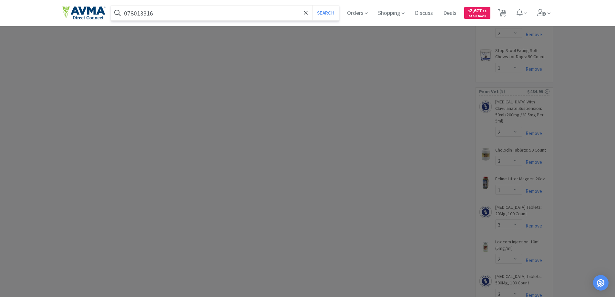
drag, startPoint x: 193, startPoint y: 13, endPoint x: 186, endPoint y: 16, distance: 7.8
click at [186, 16] on input "078013316" at bounding box center [225, 12] width 228 height 15
type input "078013316"
click at [326, 11] on button "Search" at bounding box center [325, 12] width 27 height 15
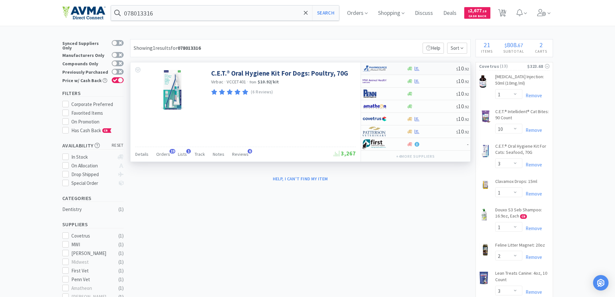
click at [379, 68] on img at bounding box center [374, 69] width 24 height 10
select select "1"
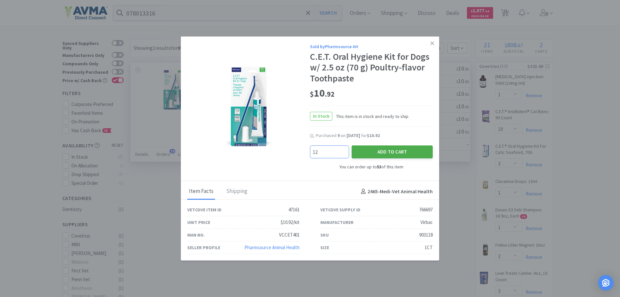
type input "12"
click at [383, 149] on button "Add to Cart" at bounding box center [391, 151] width 81 height 13
select select "12"
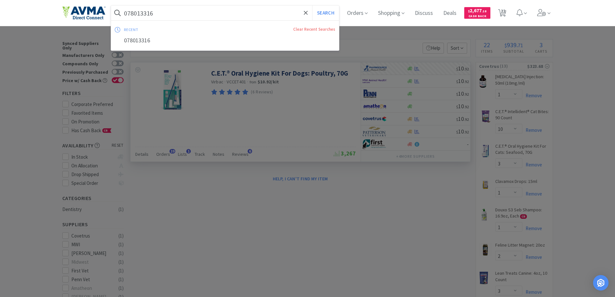
click at [148, 14] on input "078013316" at bounding box center [225, 12] width 228 height 15
drag, startPoint x: 319, startPoint y: 14, endPoint x: 313, endPoint y: 13, distance: 5.2
click at [319, 14] on button "Search" at bounding box center [325, 12] width 27 height 15
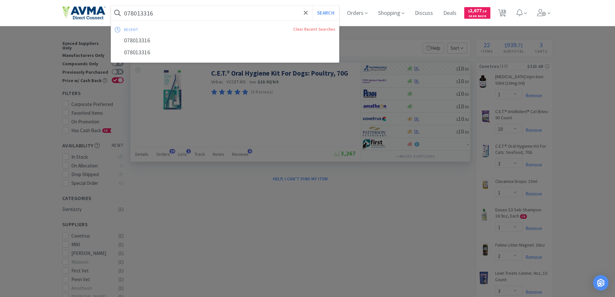
click at [153, 12] on input "078013316" at bounding box center [225, 12] width 228 height 15
paste input "934205"
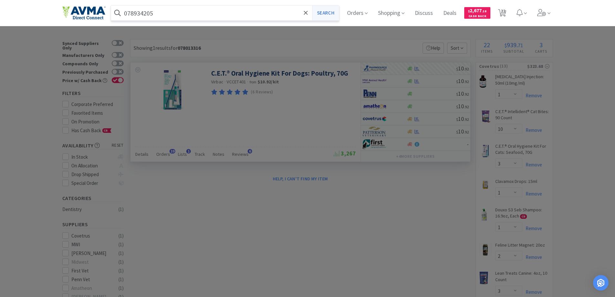
click at [324, 12] on button "Search" at bounding box center [325, 12] width 27 height 15
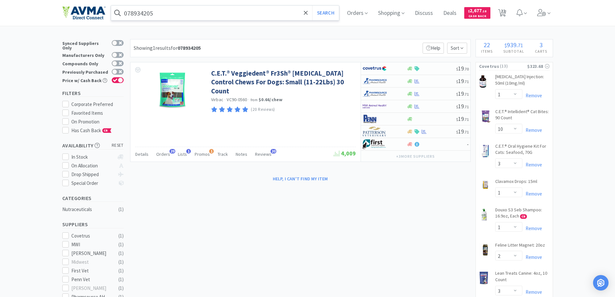
click at [137, 16] on input "078934205" at bounding box center [225, 12] width 228 height 15
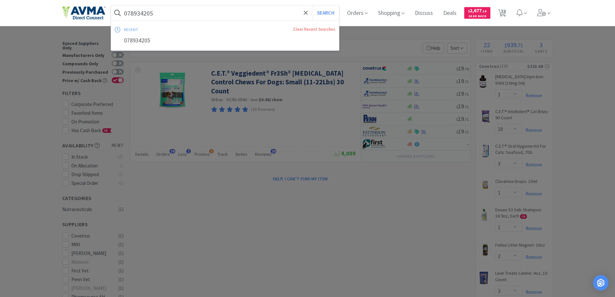
paste input "013050"
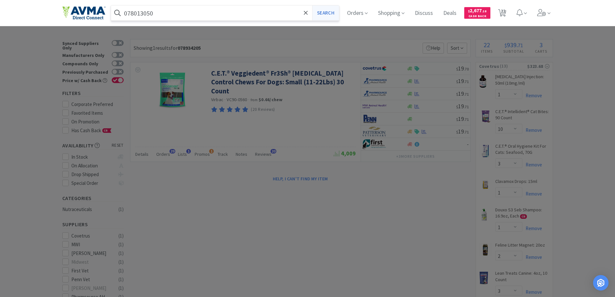
click at [329, 16] on button "Search" at bounding box center [325, 12] width 27 height 15
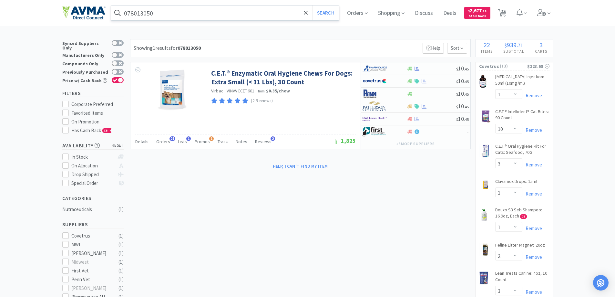
click at [175, 8] on input "078013050" at bounding box center [225, 12] width 228 height 15
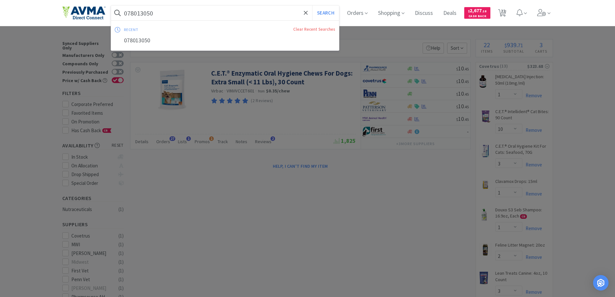
paste input "360742"
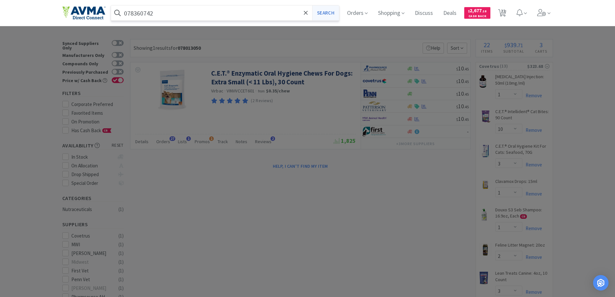
click at [328, 14] on button "Search" at bounding box center [325, 12] width 27 height 15
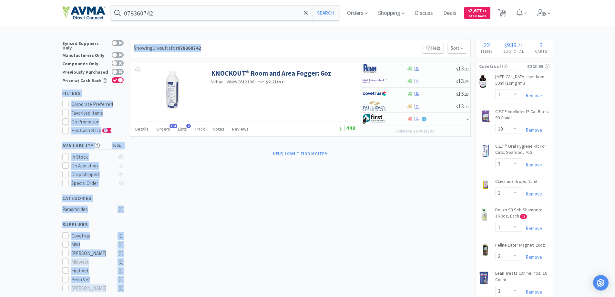
drag, startPoint x: 266, startPoint y: 39, endPoint x: -193, endPoint y: 100, distance: 463.2
click at [0, 100] on html "078360742 Search Orders Shopping Discuss Discuss Deals Deals $ 2,677 . 18 Cash …" at bounding box center [307, 148] width 615 height 297
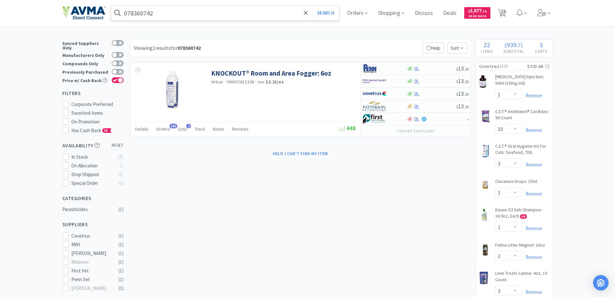
click at [165, 14] on input "078360742" at bounding box center [225, 12] width 228 height 15
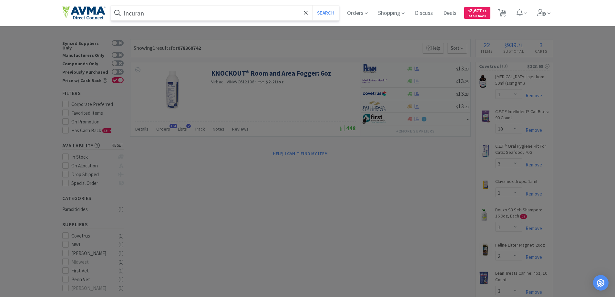
click at [312, 5] on button "Search" at bounding box center [325, 12] width 27 height 15
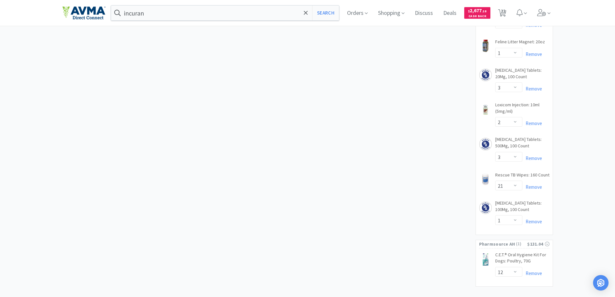
scroll to position [546, 0]
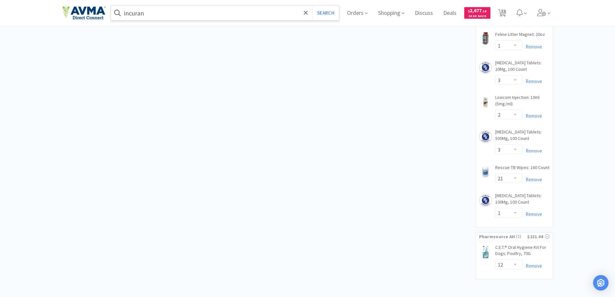
click at [174, 17] on input "incuran" at bounding box center [225, 12] width 228 height 15
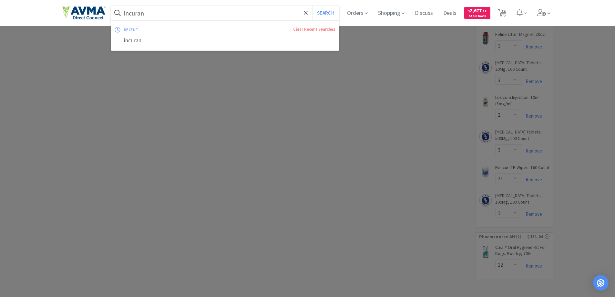
paste input "078013050"
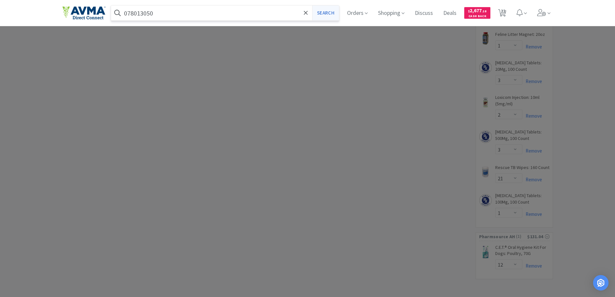
click at [322, 14] on button "Search" at bounding box center [325, 12] width 27 height 15
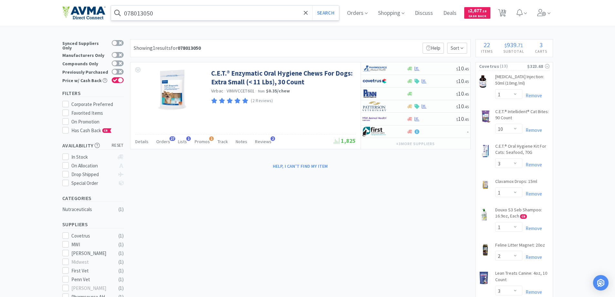
click at [161, 10] on input "078013050" at bounding box center [225, 12] width 228 height 15
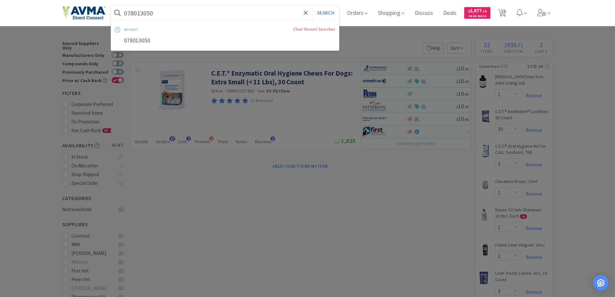
paste input "03845"
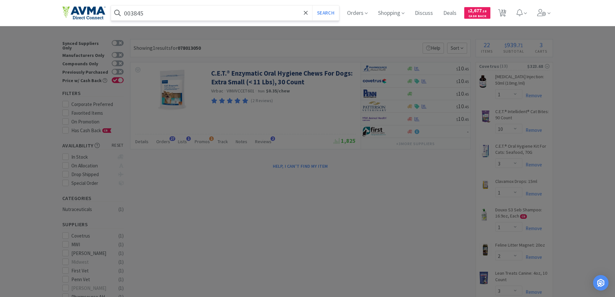
drag, startPoint x: 226, startPoint y: 25, endPoint x: 246, endPoint y: 23, distance: 19.8
click at [245, 24] on div "003845 Search Orders Shopping Discuss Discuss Deals Deals $ 2,677 . 18 Cash Bac…" at bounding box center [307, 13] width 491 height 26
click at [324, 13] on button "Search" at bounding box center [325, 12] width 27 height 15
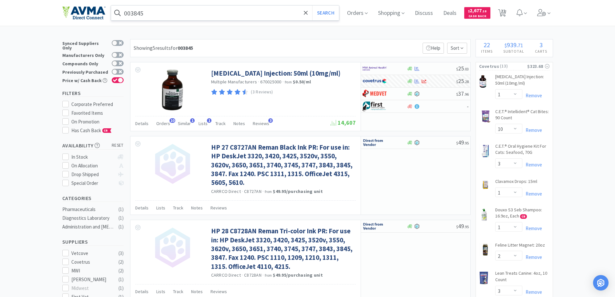
click at [169, 13] on input "003845" at bounding box center [225, 12] width 228 height 15
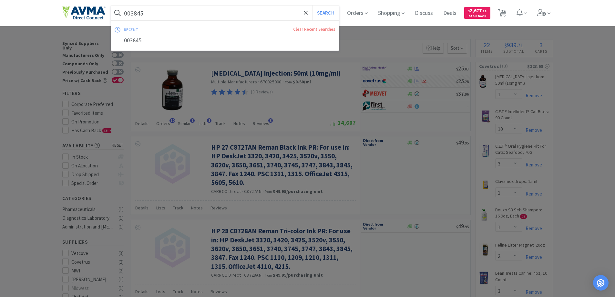
paste input "PVS223"
type input "PVS223"
click at [326, 14] on button "Search" at bounding box center [325, 12] width 27 height 15
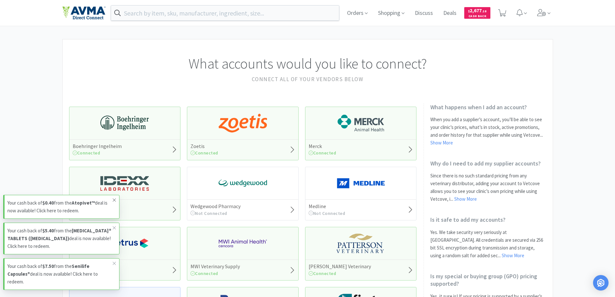
click at [115, 201] on icon at bounding box center [114, 199] width 3 height 3
click at [112, 230] on icon at bounding box center [114, 227] width 4 height 5
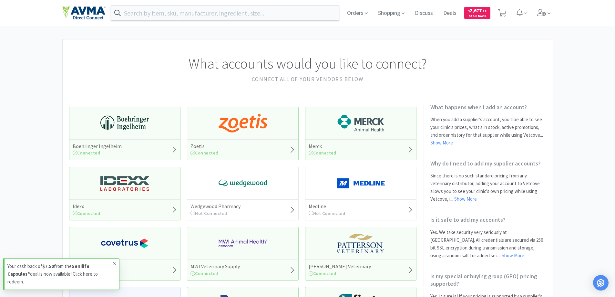
click at [113, 266] on icon at bounding box center [114, 262] width 4 height 5
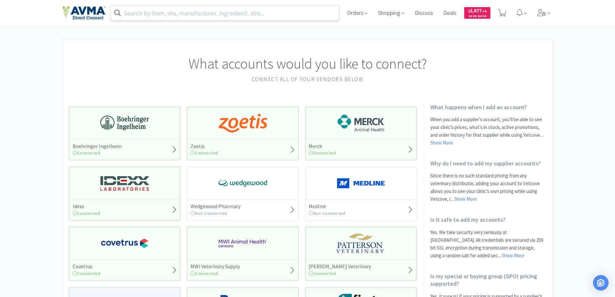
click at [208, 9] on input "text" at bounding box center [225, 12] width 228 height 15
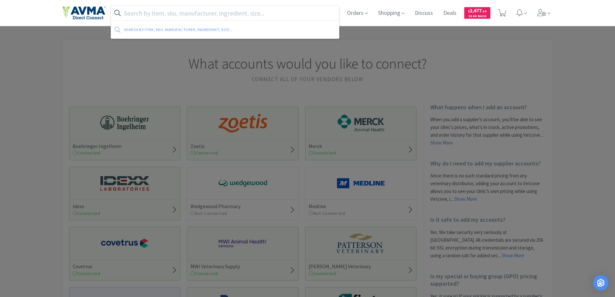
paste input "065998"
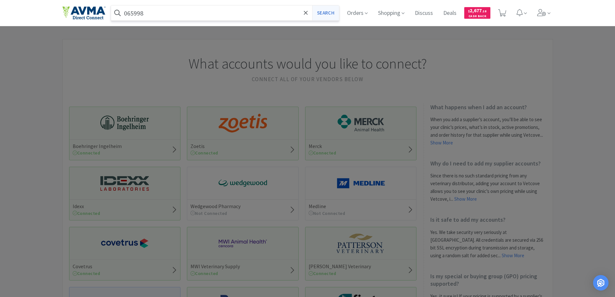
type input "065998"
click at [325, 14] on button "Search" at bounding box center [325, 12] width 27 height 15
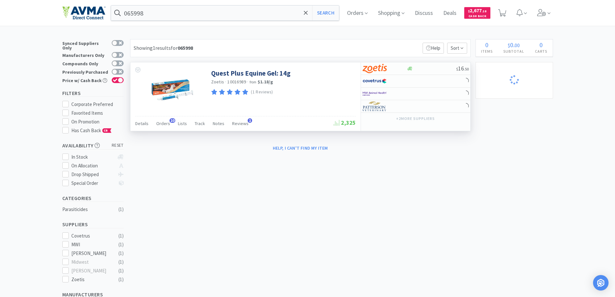
select select "2"
select select "3"
select select "1"
select select "3"
select select "2"
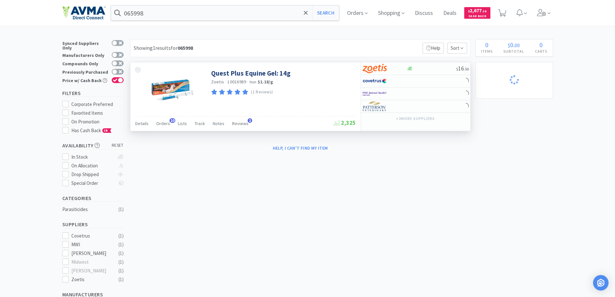
select select "3"
select select "21"
select select "1"
select select "12"
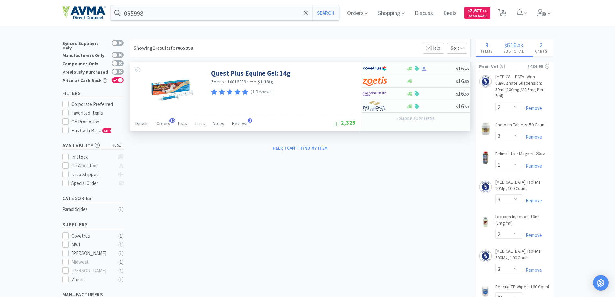
select select "1"
select select "10"
select select "3"
select select "1"
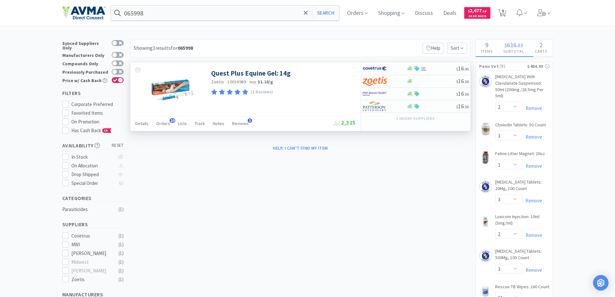
select select "2"
select select "3"
select select "2"
select select "1"
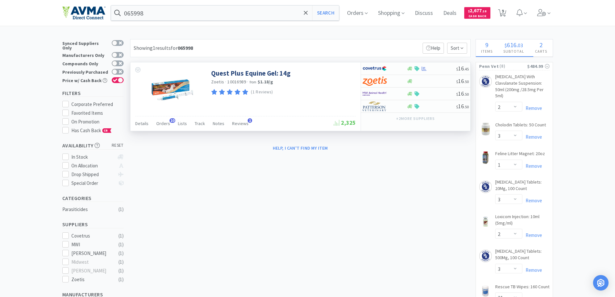
select select "2"
select select "1"
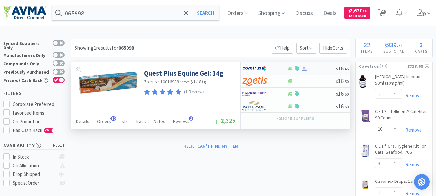
click at [254, 68] on img at bounding box center [254, 69] width 24 height 10
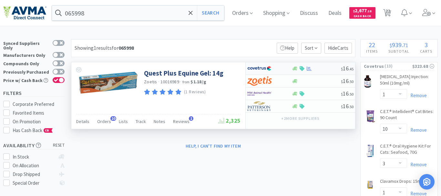
select select "1"
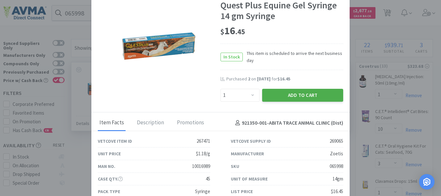
click at [297, 97] on button "Add to Cart" at bounding box center [302, 95] width 81 height 13
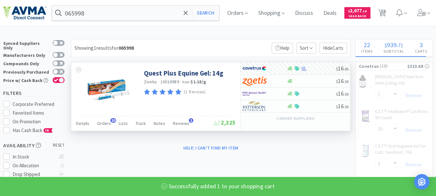
select select "1"
select select "2"
select select "1"
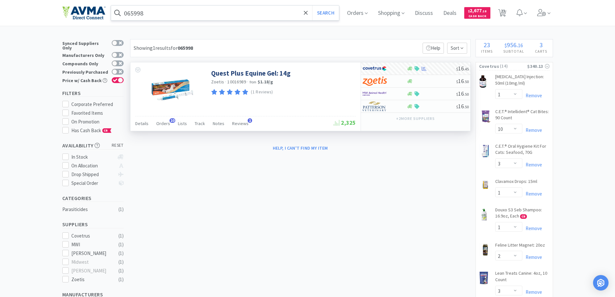
click at [177, 14] on input "065998" at bounding box center [225, 12] width 228 height 15
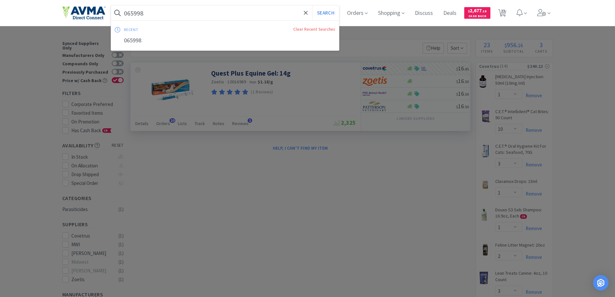
paste input "57517"
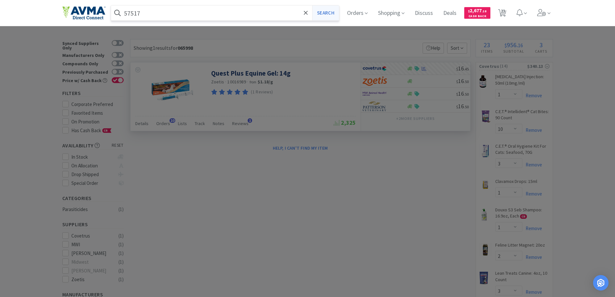
type input "57517"
click at [327, 12] on button "Search" at bounding box center [325, 12] width 27 height 15
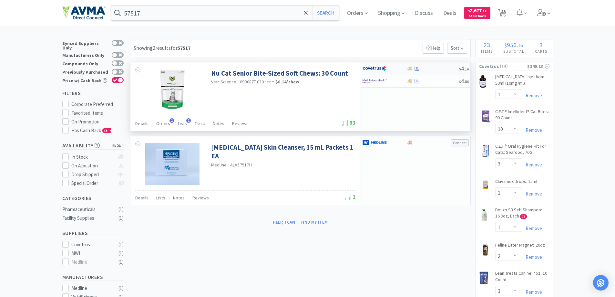
click at [371, 69] on img at bounding box center [374, 69] width 24 height 10
select select "1"
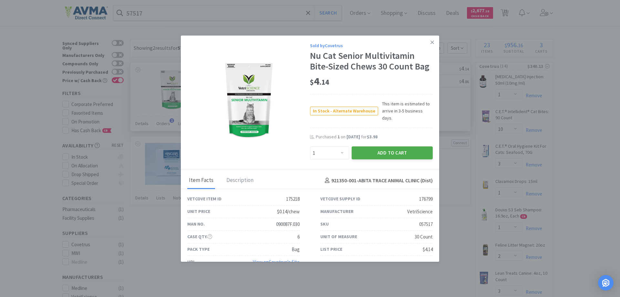
click at [371, 146] on button "Add to Cart" at bounding box center [391, 152] width 81 height 13
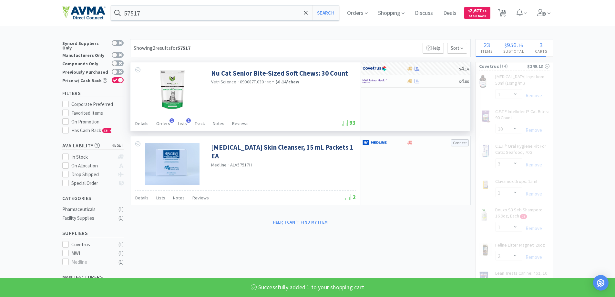
select select "1"
select select "2"
select select "1"
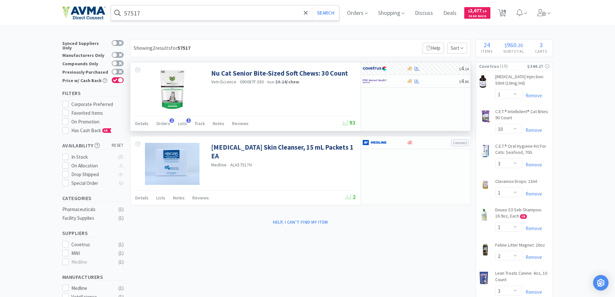
click at [186, 12] on input "57517" at bounding box center [225, 12] width 228 height 15
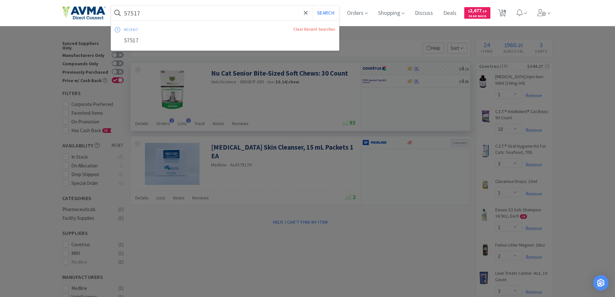
paste input "010745"
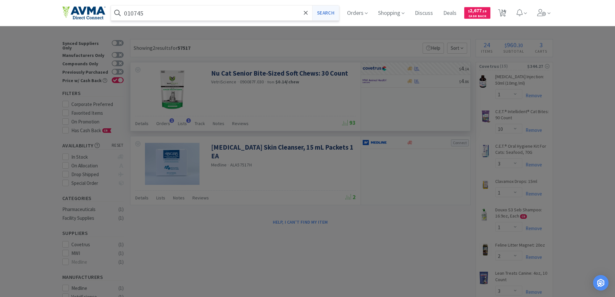
type input "010745"
click at [326, 14] on button "Search" at bounding box center [325, 12] width 27 height 15
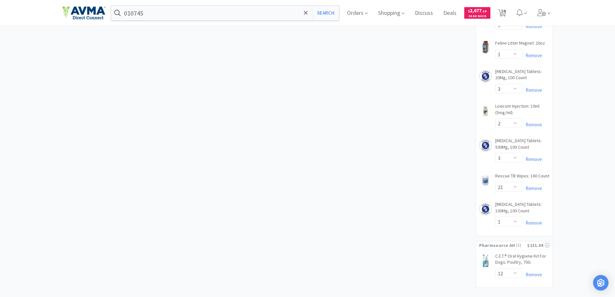
scroll to position [610, 0]
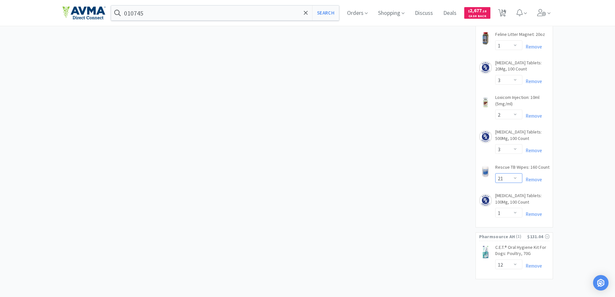
click at [515, 173] on select "Enter Quantity 1 2 3 4 5 6 7 8 9 10 11 12 13 14 15 16 17 18 19 20 21 Enter Quan…" at bounding box center [508, 178] width 27 height 10
type input "23"
click at [529, 173] on button "Update" at bounding box center [533, 178] width 22 height 10
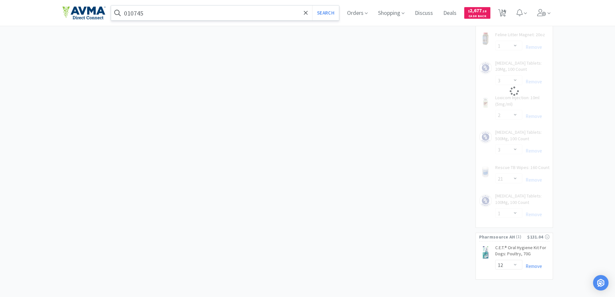
select select "23"
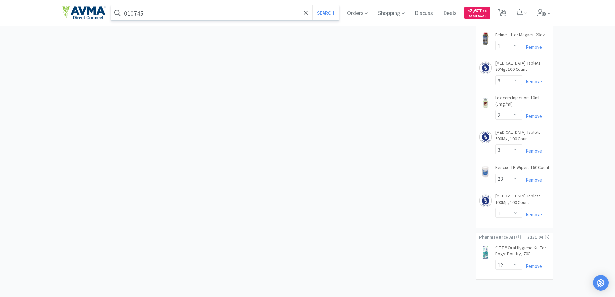
click at [200, 18] on input "010745" at bounding box center [225, 12] width 228 height 15
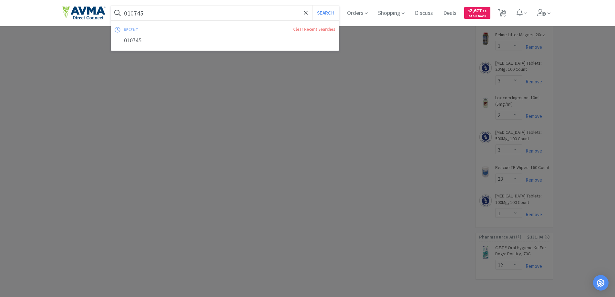
paste input "5751"
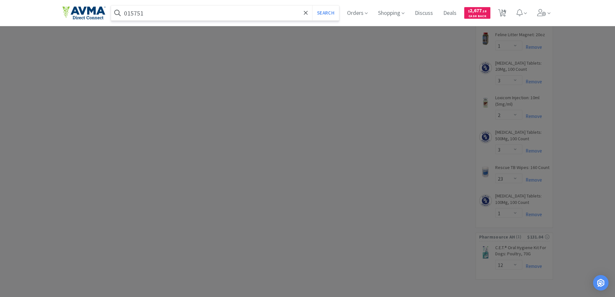
click at [312, 5] on button "Search" at bounding box center [325, 12] width 27 height 15
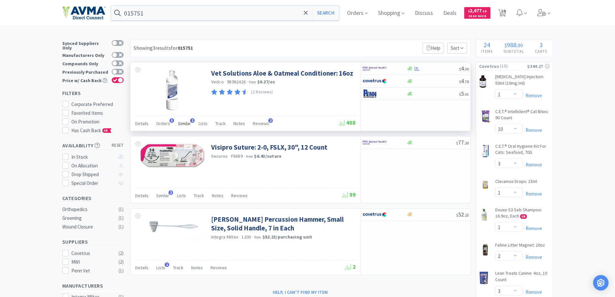
click at [181, 122] on span "Similar" at bounding box center [184, 123] width 13 height 6
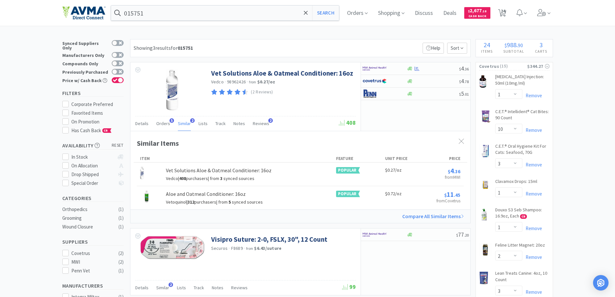
click at [171, 14] on input "015751" at bounding box center [225, 12] width 228 height 15
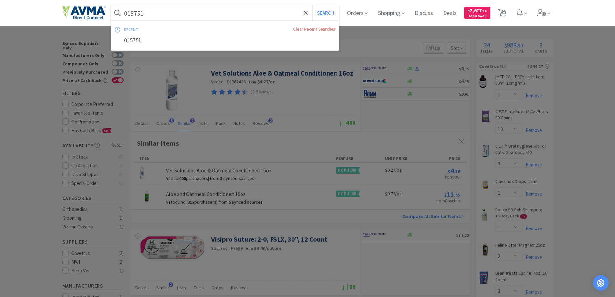
paste input "72354"
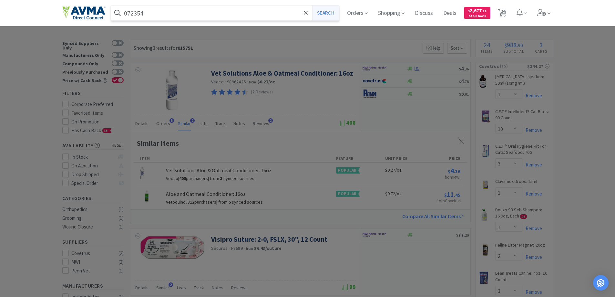
type input "072354"
click at [325, 15] on button "Search" at bounding box center [325, 12] width 27 height 15
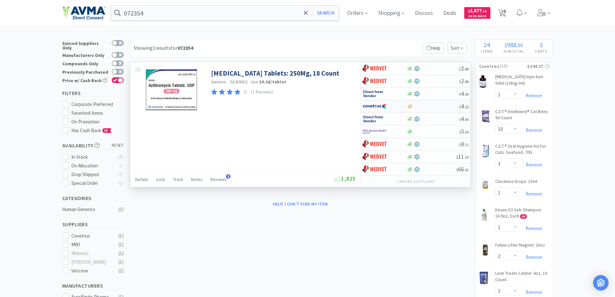
click at [378, 107] on img at bounding box center [374, 106] width 24 height 10
select select "1"
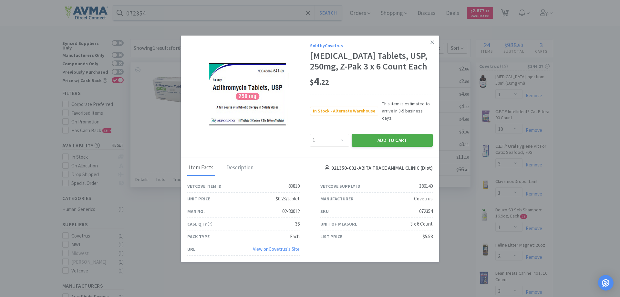
click at [388, 136] on button "Add to Cart" at bounding box center [391, 140] width 81 height 13
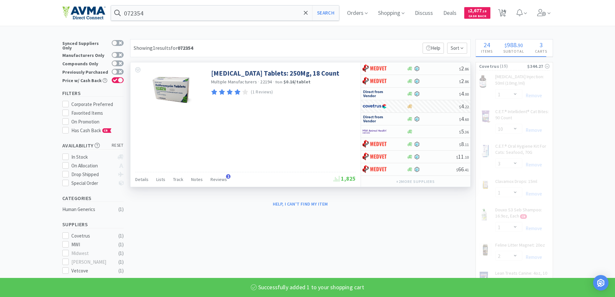
select select "1"
select select "10"
select select "3"
select select "1"
select select "2"
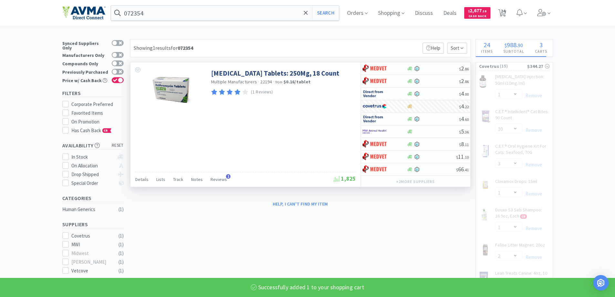
select select "3"
select select "2"
select select "1"
select select "2"
select select "1"
